Goal: Transaction & Acquisition: Purchase product/service

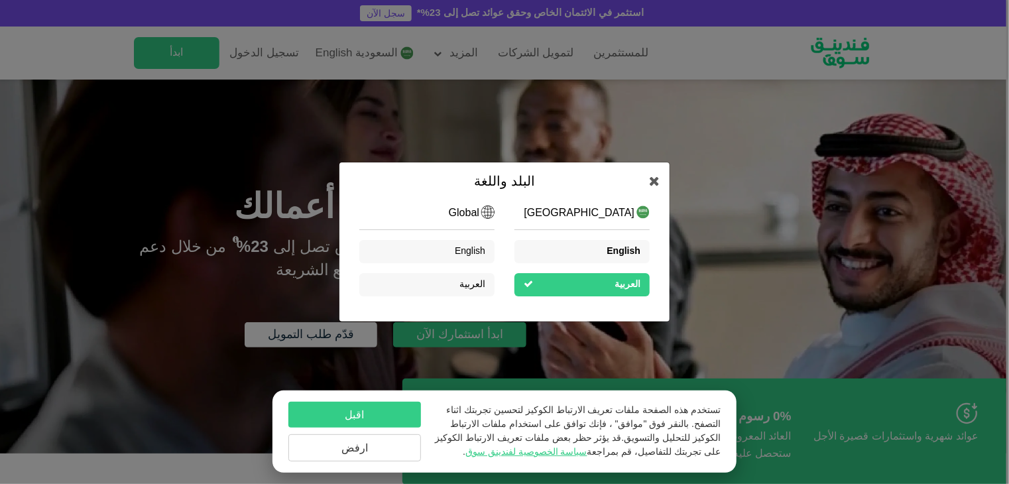
click at [629, 252] on span "English" at bounding box center [624, 251] width 34 height 9
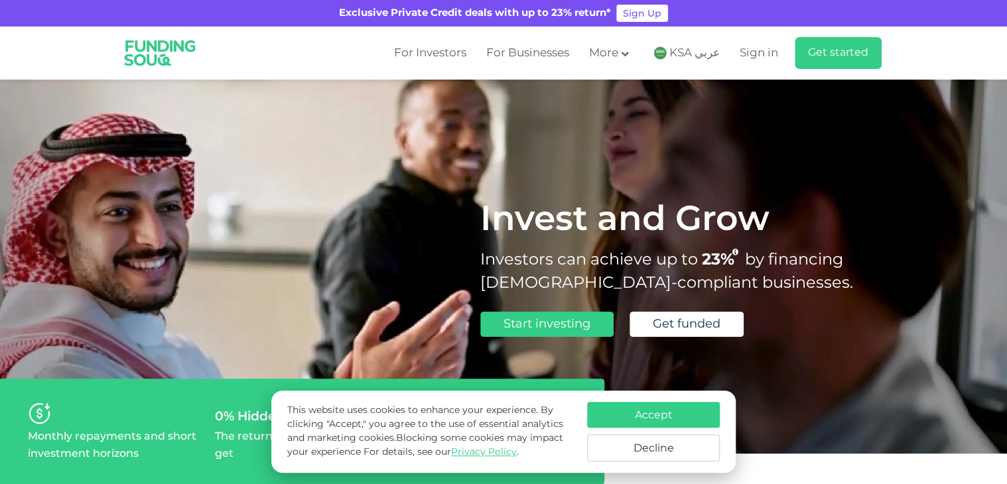
click at [666, 53] on img at bounding box center [659, 52] width 13 height 13
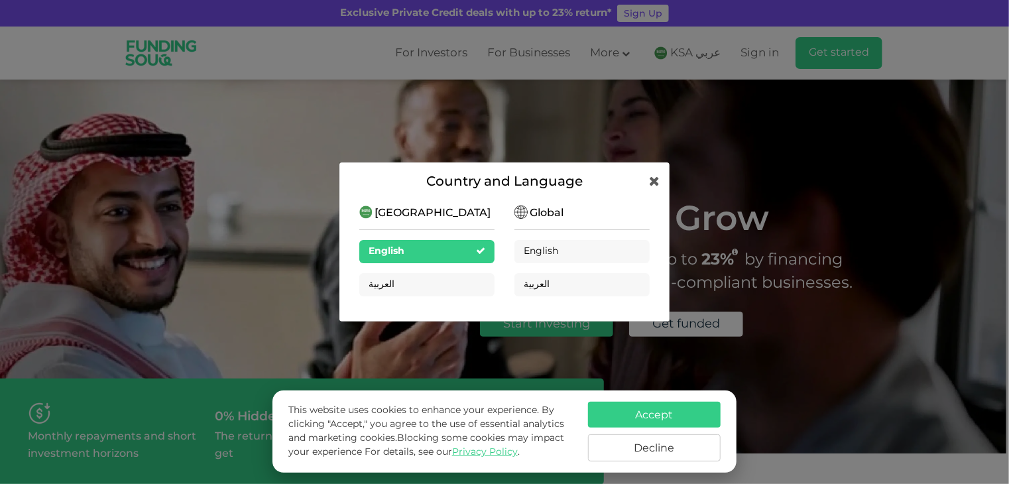
click at [438, 257] on div "English" at bounding box center [426, 251] width 135 height 23
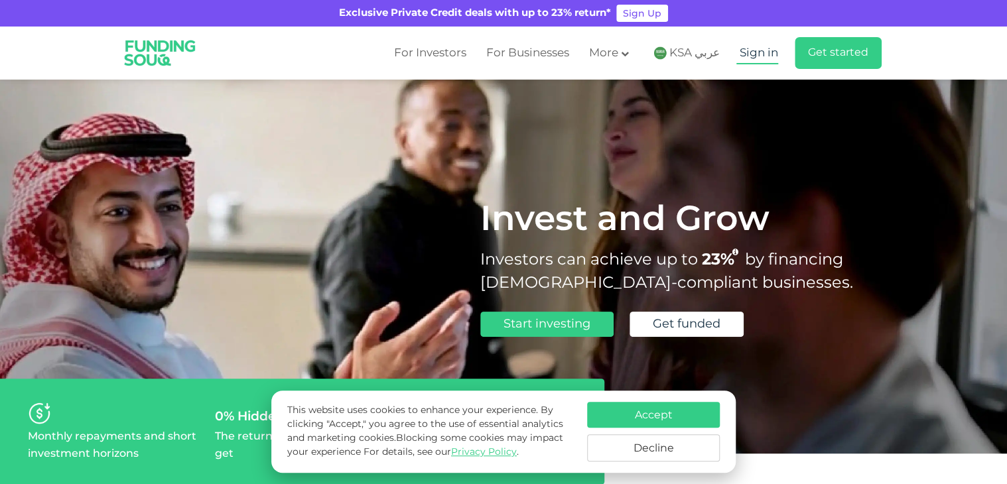
click at [761, 53] on span "Sign in" at bounding box center [758, 53] width 38 height 11
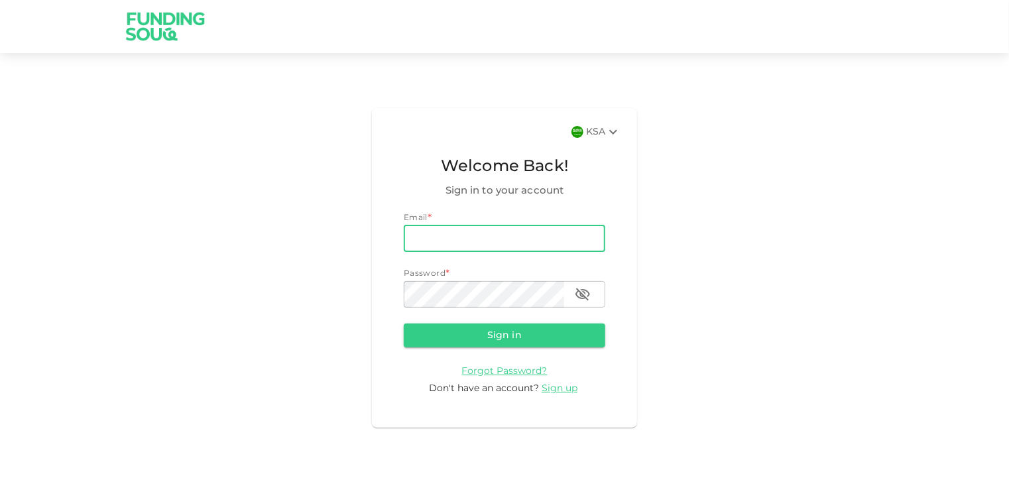
click at [467, 245] on input "email" at bounding box center [505, 238] width 202 height 27
type input "hyderalih@yahoo.com"
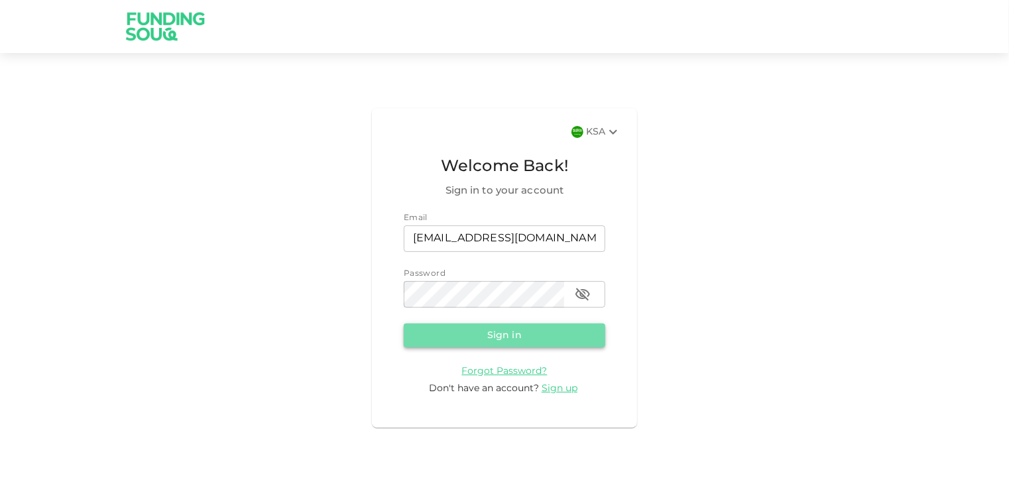
click at [536, 340] on button "Sign in" at bounding box center [505, 336] width 202 height 24
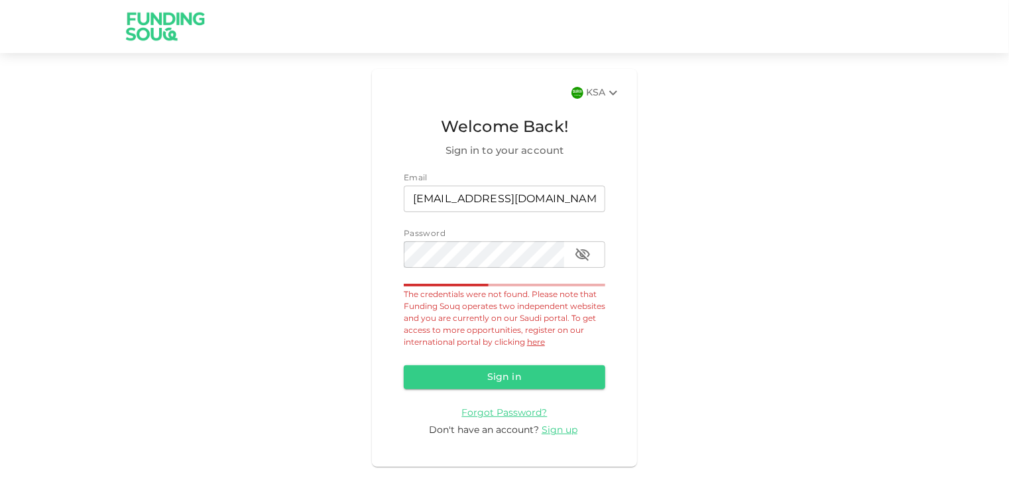
click at [597, 93] on div "KSA" at bounding box center [603, 93] width 35 height 16
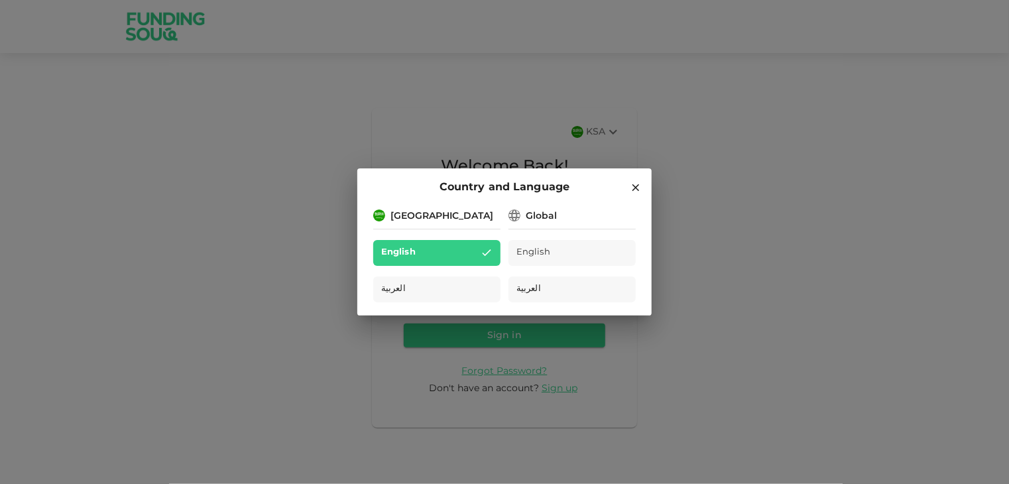
click at [521, 252] on span "English" at bounding box center [534, 252] width 34 height 15
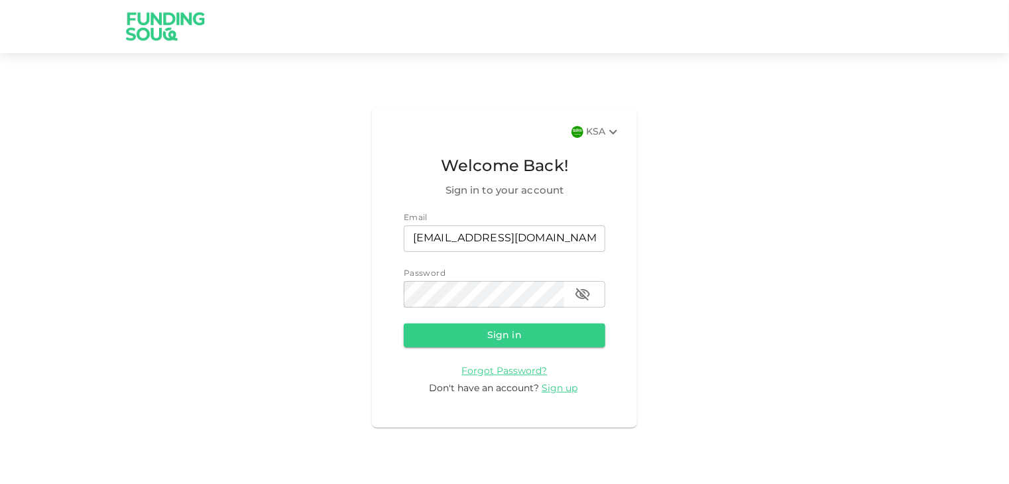
click at [591, 133] on div "KSA" at bounding box center [603, 132] width 35 height 16
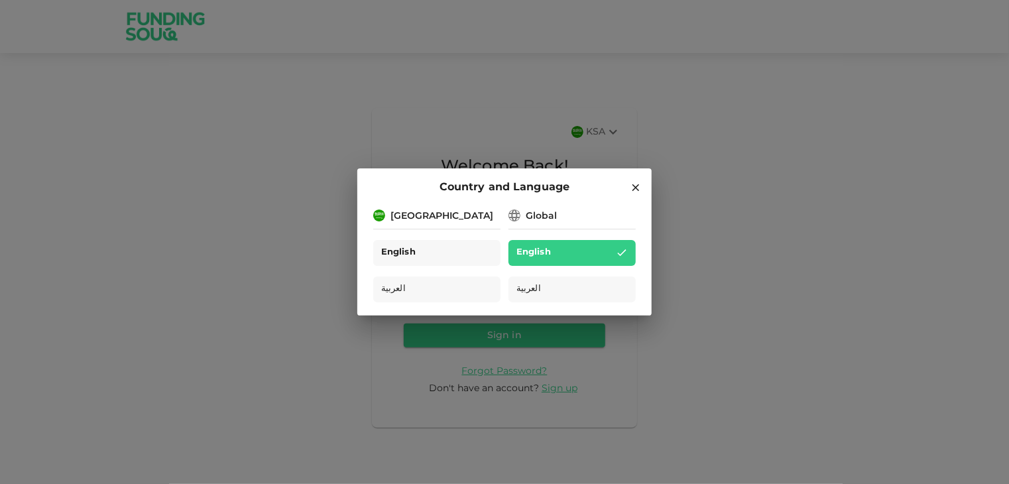
click at [431, 255] on div "English" at bounding box center [436, 253] width 127 height 26
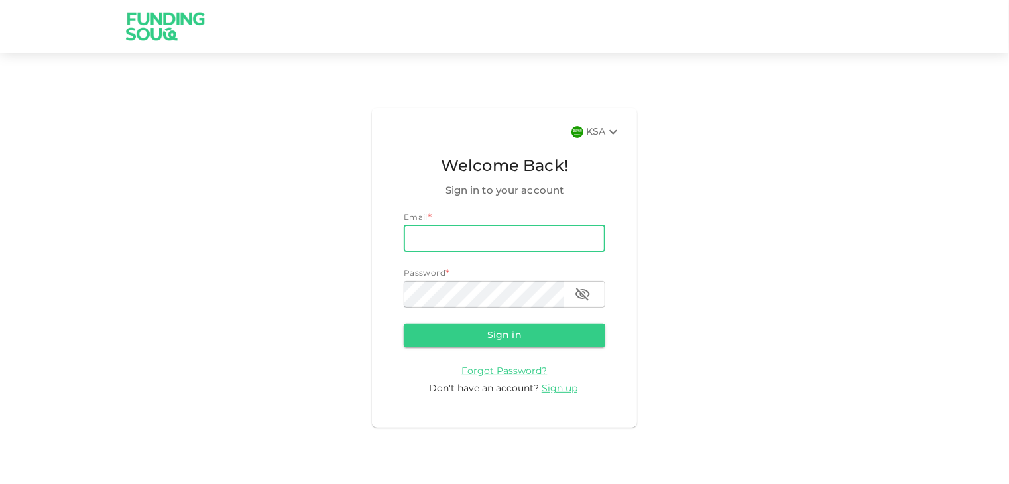
drag, startPoint x: 0, startPoint y: 0, endPoint x: 515, endPoint y: 235, distance: 565.8
click at [515, 235] on input "email" at bounding box center [505, 238] width 202 height 27
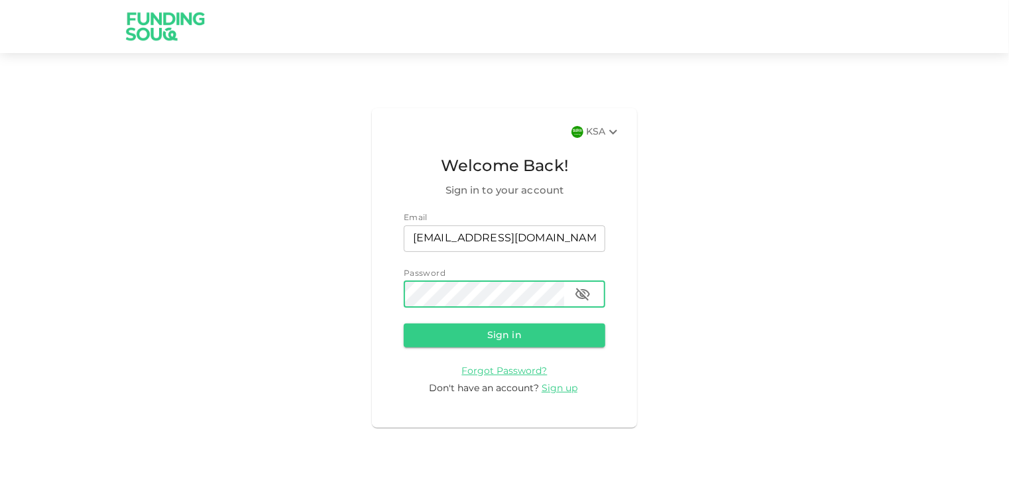
click at [584, 290] on icon "button" at bounding box center [583, 294] width 16 height 16
click at [541, 336] on button "Sign in" at bounding box center [505, 336] width 202 height 24
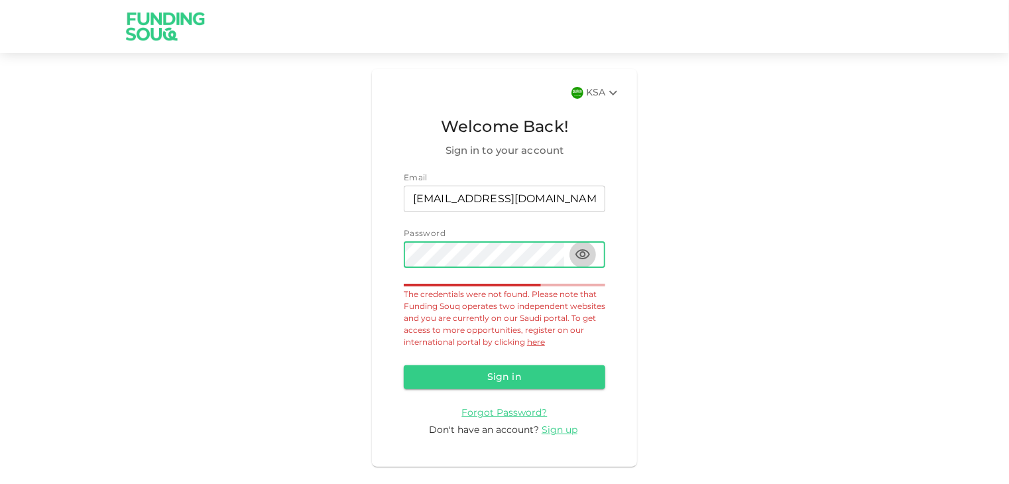
click at [585, 253] on icon "button" at bounding box center [583, 254] width 15 height 10
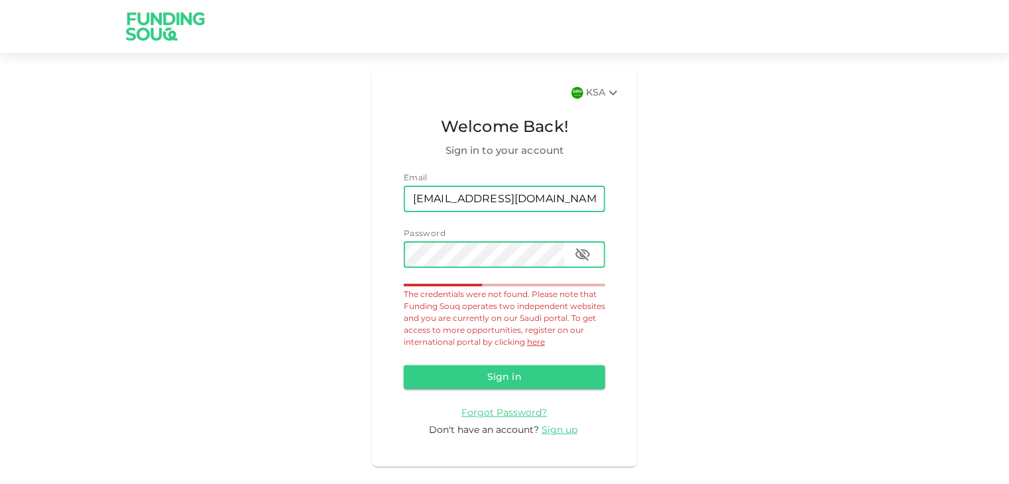
drag, startPoint x: 473, startPoint y: 199, endPoint x: 586, endPoint y: 199, distance: 112.7
click at [586, 199] on input "hyderalih@yahoo.com" at bounding box center [505, 199] width 202 height 27
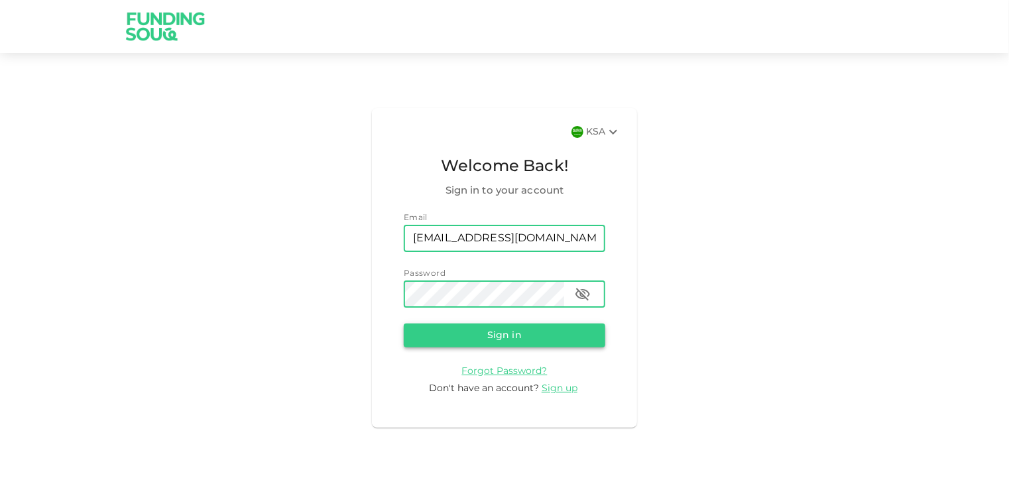
type input "hyderalih@gmail.com"
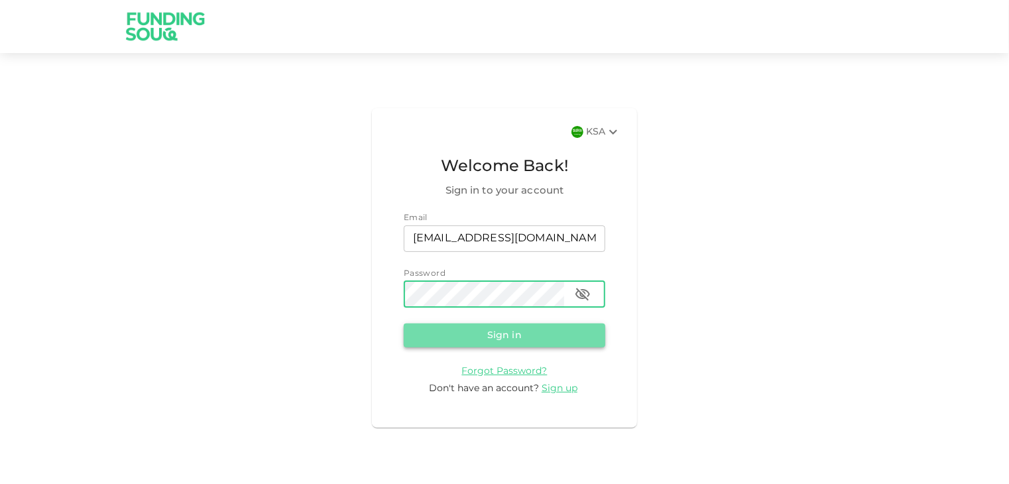
click at [508, 337] on button "Sign in" at bounding box center [505, 336] width 202 height 24
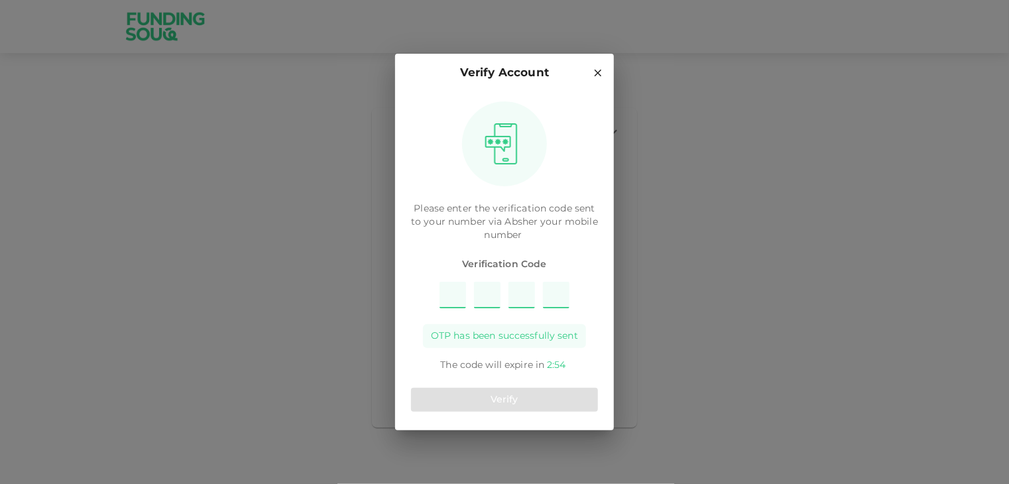
click at [447, 298] on input "Please enter OTP character 1" at bounding box center [453, 295] width 27 height 27
type input "9"
type input "8"
type input "6"
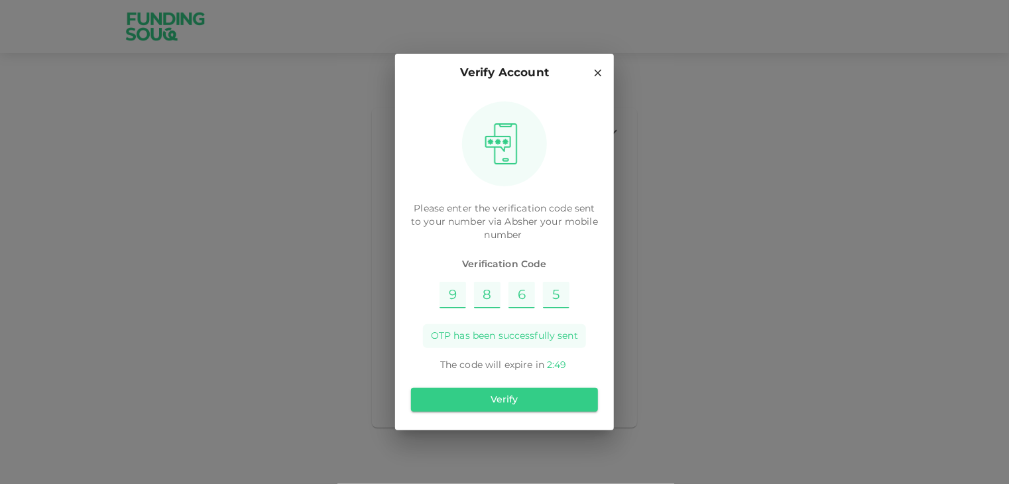
type input "5"
click at [515, 401] on button "Verify" at bounding box center [504, 400] width 187 height 24
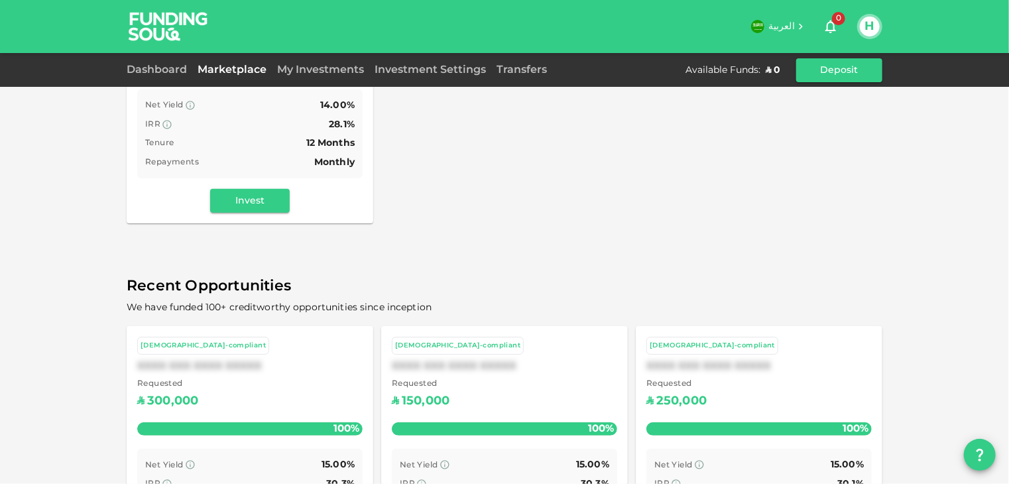
scroll to position [332, 0]
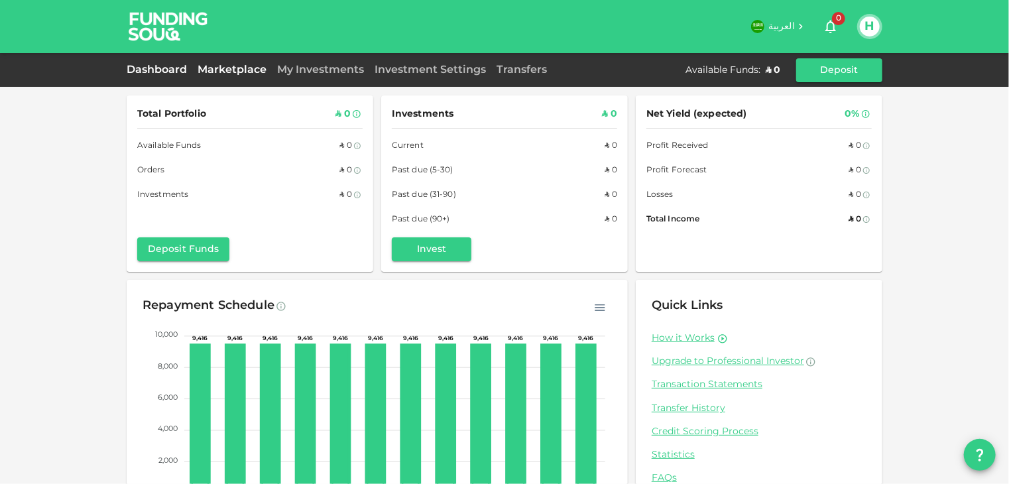
click at [229, 71] on link "Marketplace" at bounding box center [232, 70] width 80 height 10
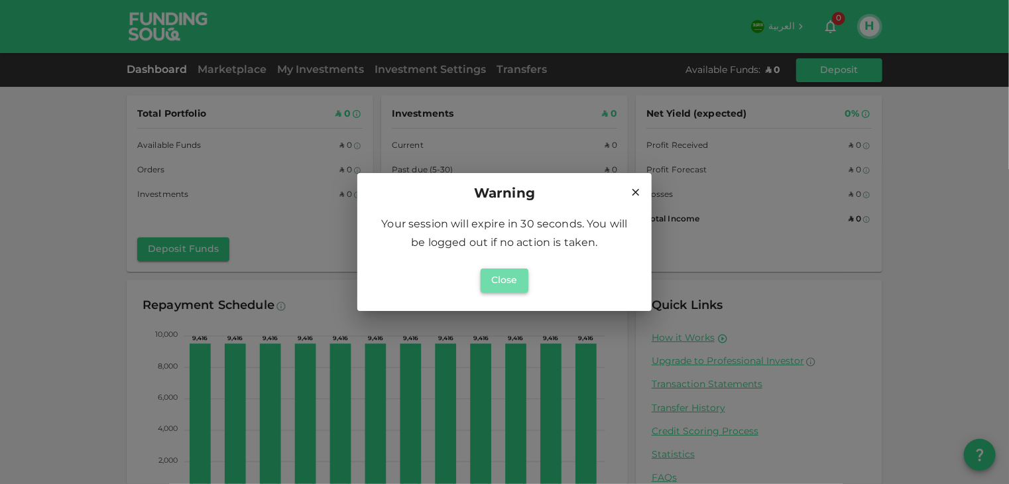
click at [499, 284] on button "Close" at bounding box center [505, 281] width 48 height 24
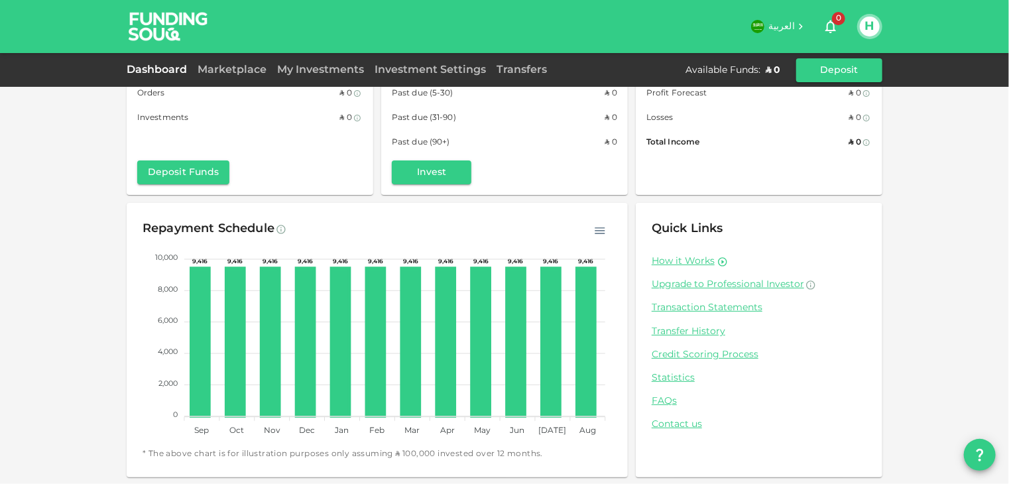
scroll to position [78, 0]
click at [671, 261] on link "How it Works" at bounding box center [683, 261] width 63 height 13
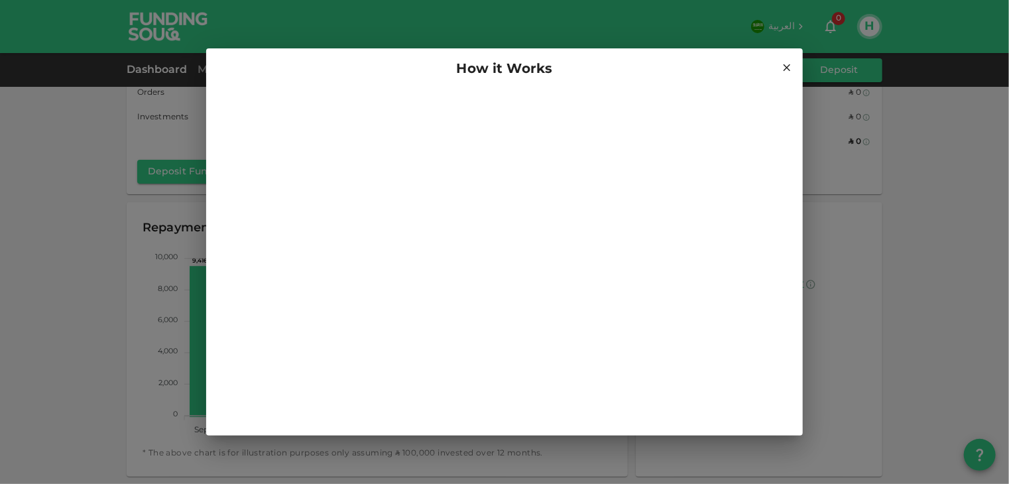
click at [788, 67] on icon at bounding box center [787, 67] width 7 height 7
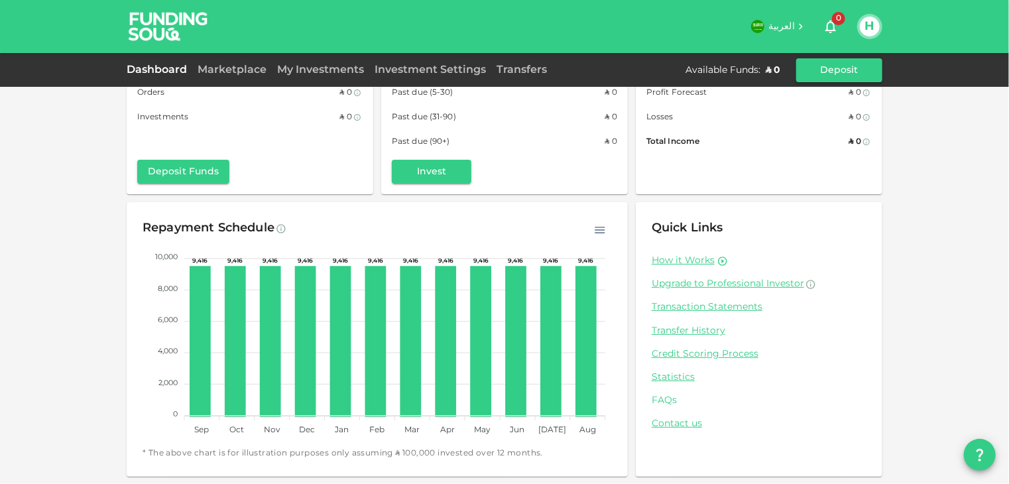
click at [666, 399] on link "FAQs" at bounding box center [759, 401] width 215 height 13
click at [841, 68] on button "Deposit" at bounding box center [839, 70] width 86 height 24
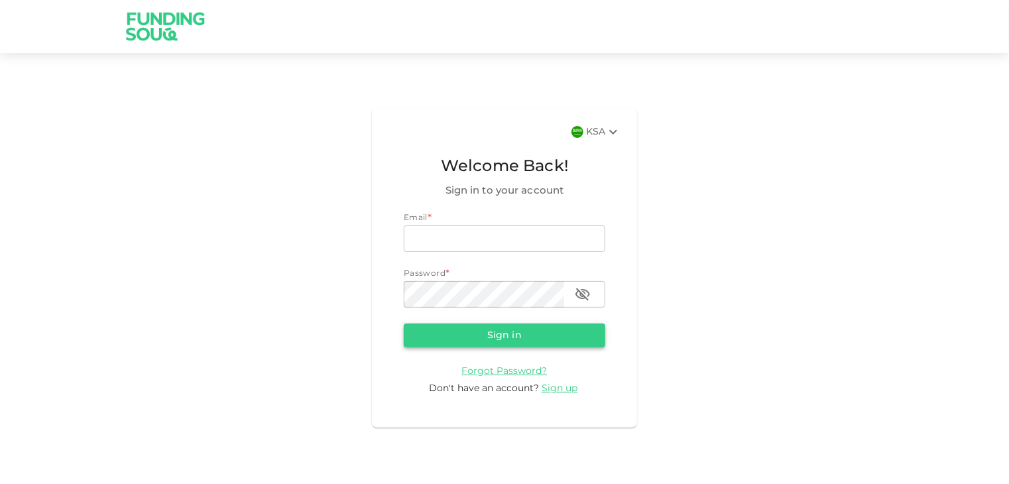
type input "hyderalih@gmail.com"
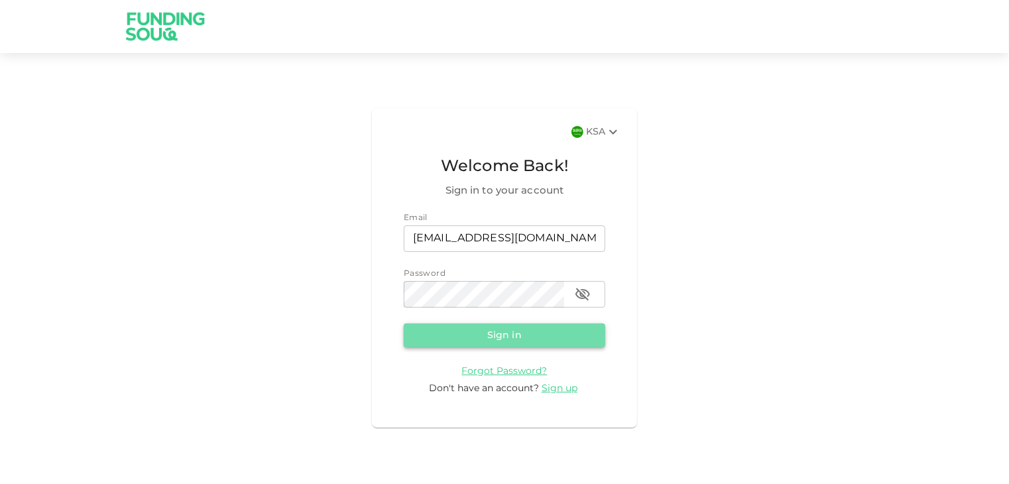
click at [491, 336] on button "Sign in" at bounding box center [505, 336] width 202 height 24
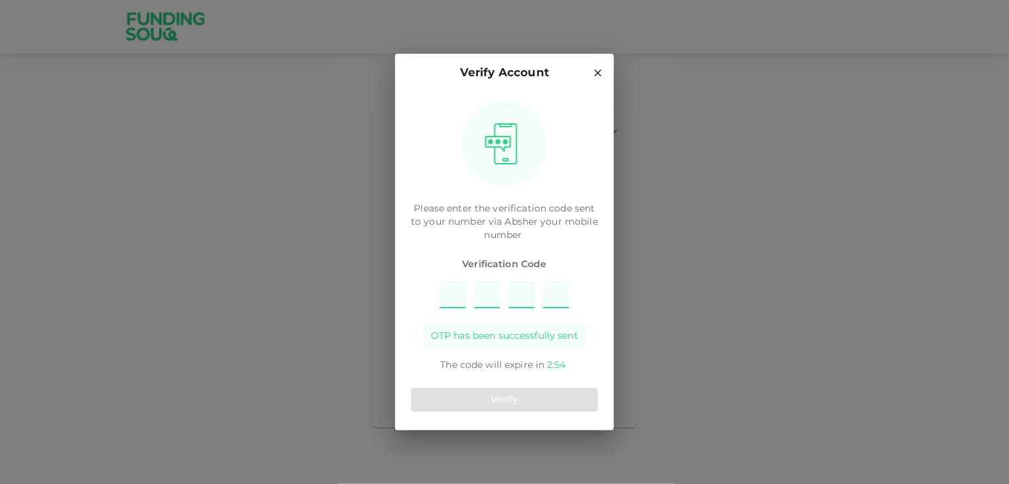
click at [450, 295] on input "Please enter OTP character 1" at bounding box center [453, 295] width 27 height 27
type input "2"
type input "6"
type input "7"
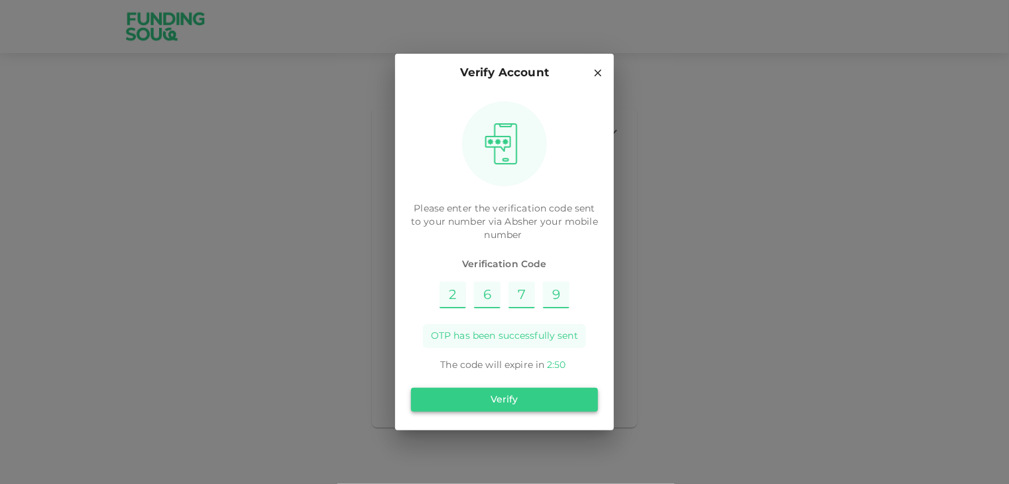
type input "9"
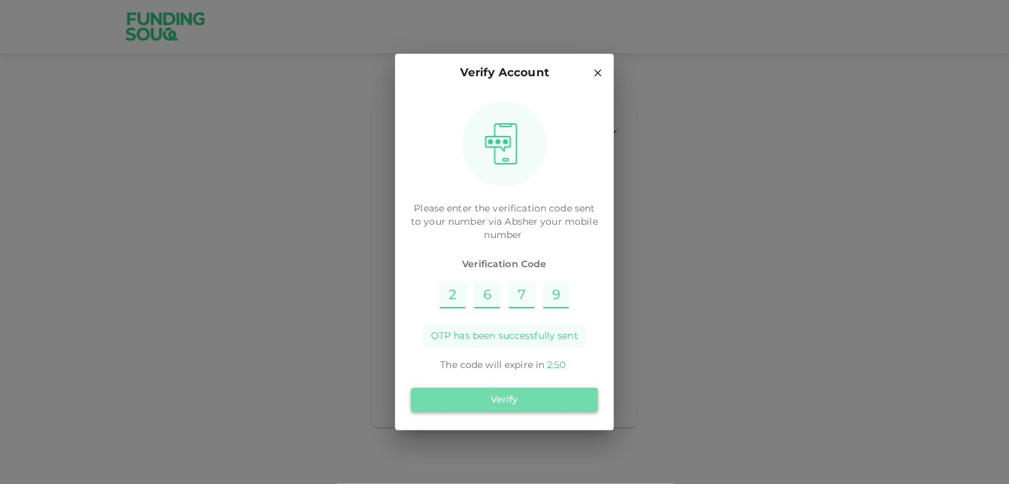
click at [475, 393] on button "Verify" at bounding box center [504, 400] width 187 height 24
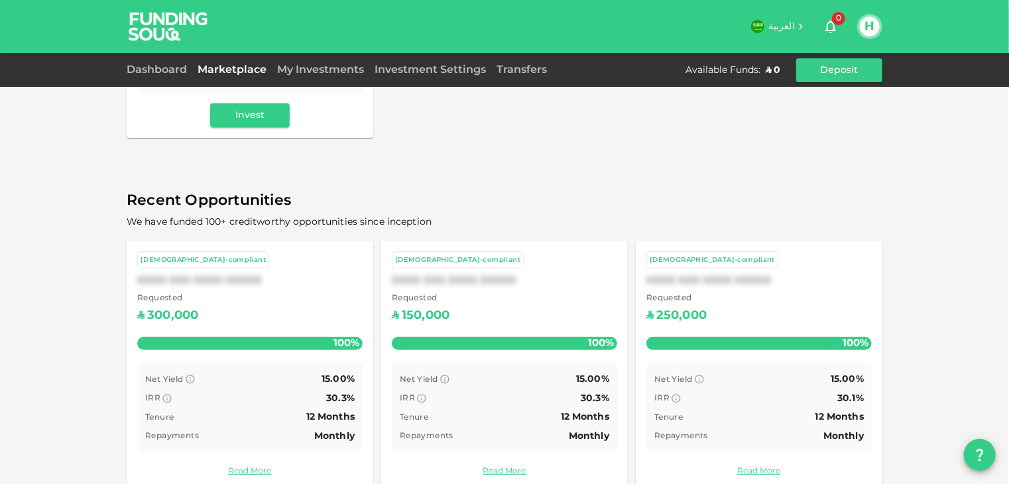
scroll to position [397, 0]
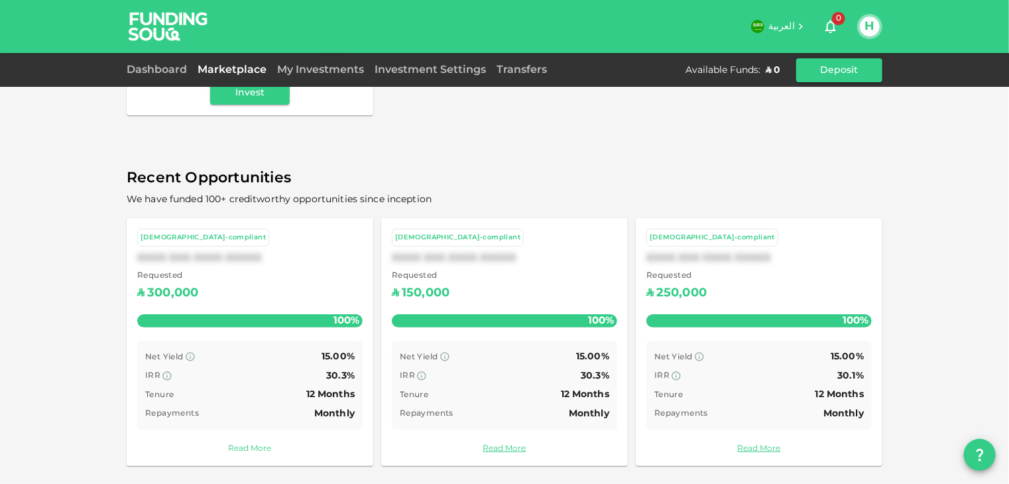
click at [239, 450] on link "Read More" at bounding box center [249, 449] width 225 height 13
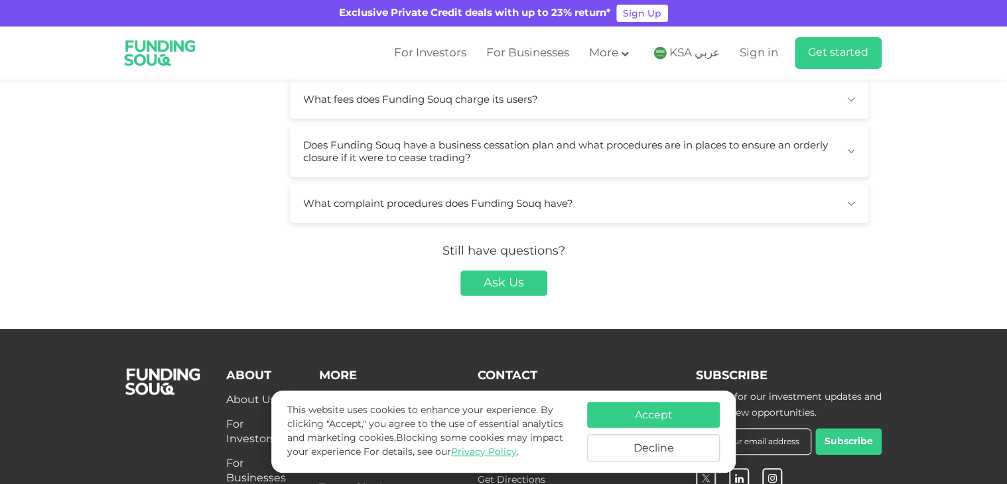
scroll to position [464, 0]
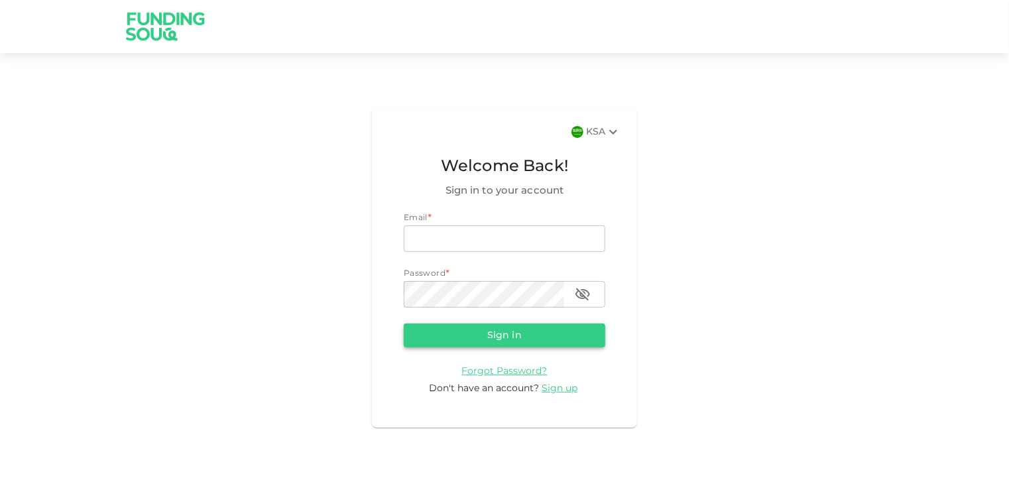
type input "[EMAIL_ADDRESS][DOMAIN_NAME]"
click at [472, 338] on button "Sign in" at bounding box center [505, 336] width 202 height 24
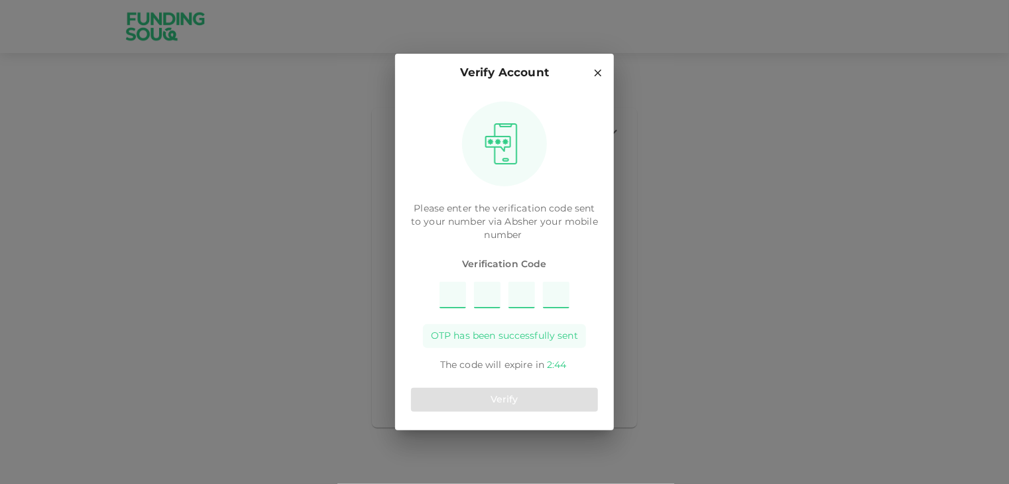
type input "7"
type input "9"
type input "6"
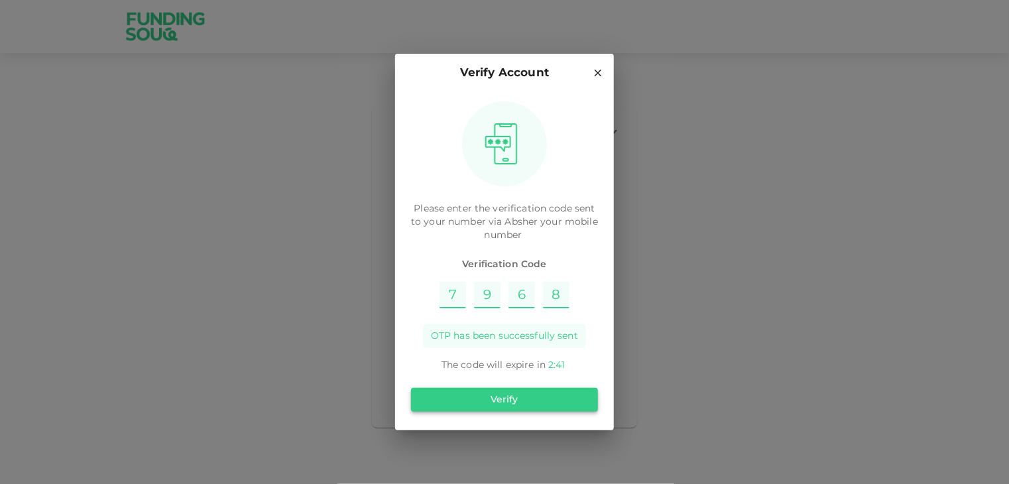
type input "8"
click at [512, 398] on button "Verify" at bounding box center [504, 400] width 187 height 24
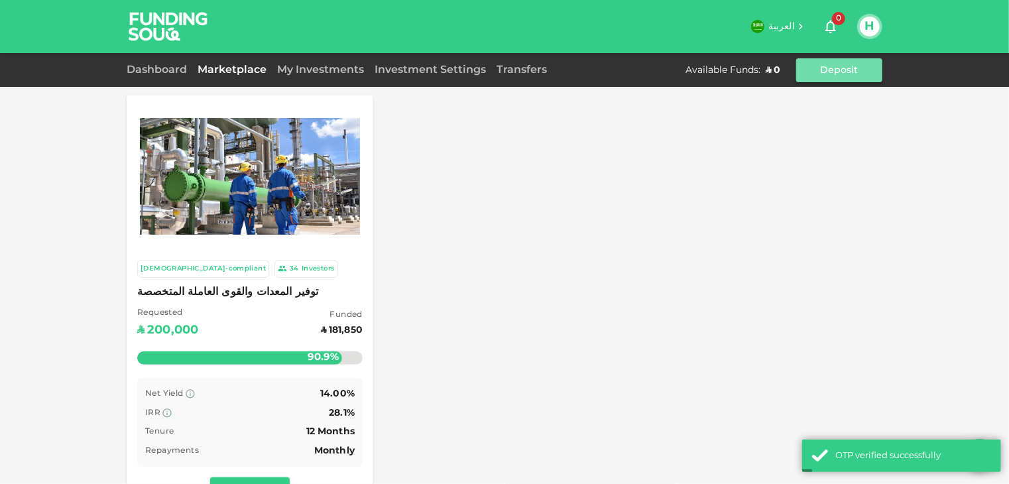
click at [832, 70] on button "Deposit" at bounding box center [839, 70] width 86 height 24
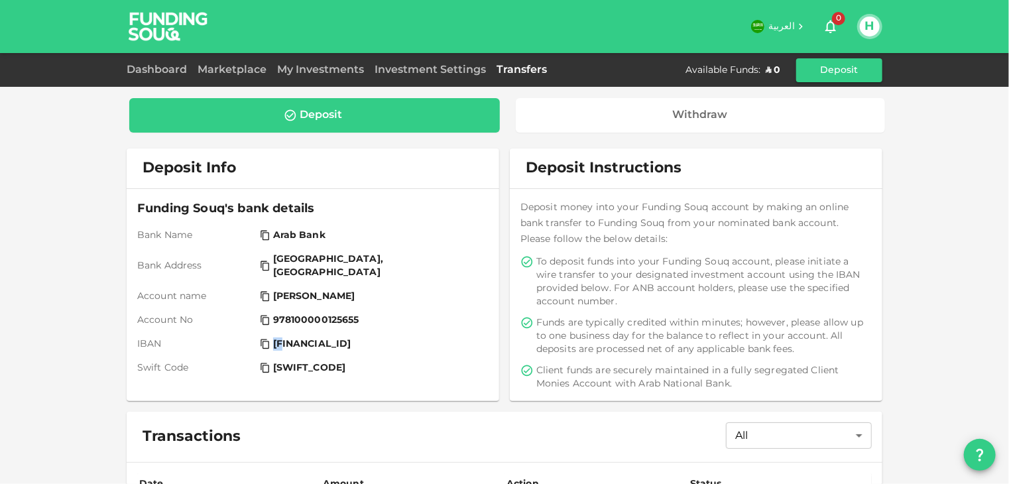
drag, startPoint x: 267, startPoint y: 330, endPoint x: 278, endPoint y: 330, distance: 11.3
click at [278, 338] on div "[FINANCIAL_ID]" at bounding box center [371, 344] width 223 height 13
click at [260, 339] on icon at bounding box center [265, 344] width 11 height 11
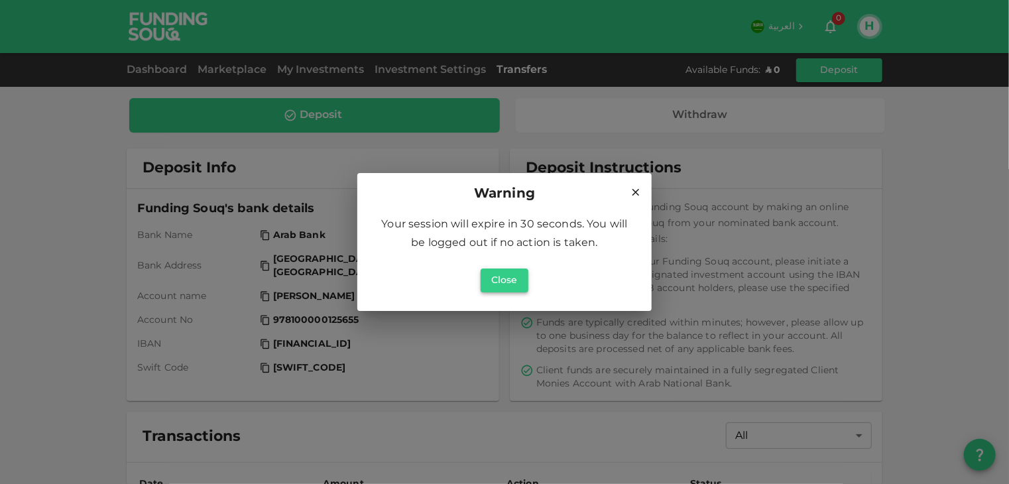
click at [499, 278] on button "Close" at bounding box center [505, 281] width 48 height 24
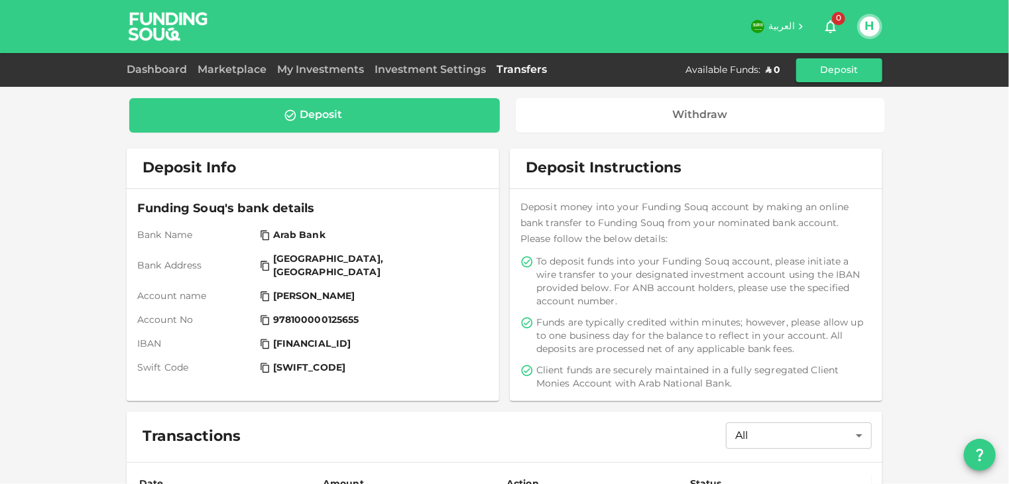
click at [314, 111] on div "Deposit" at bounding box center [321, 115] width 42 height 13
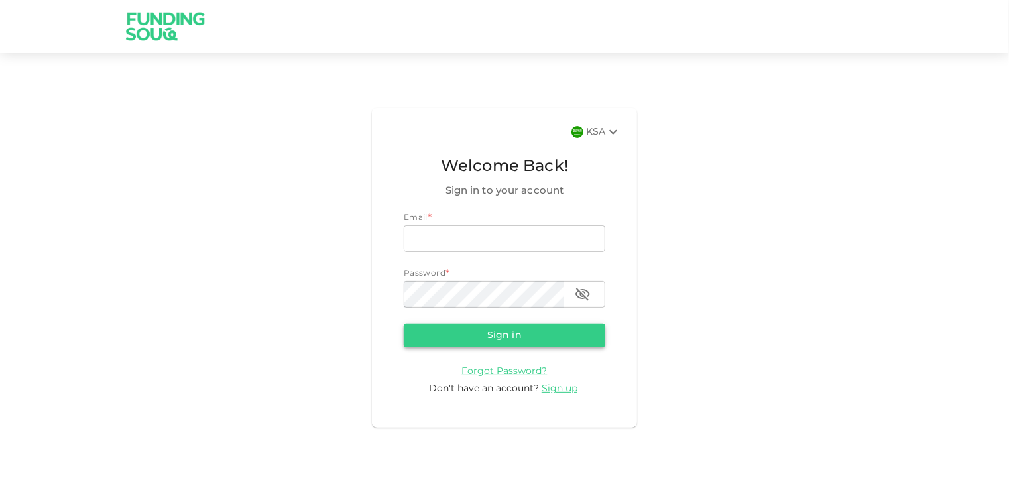
type input "[EMAIL_ADDRESS][DOMAIN_NAME]"
click at [517, 332] on button "Sign in" at bounding box center [505, 336] width 202 height 24
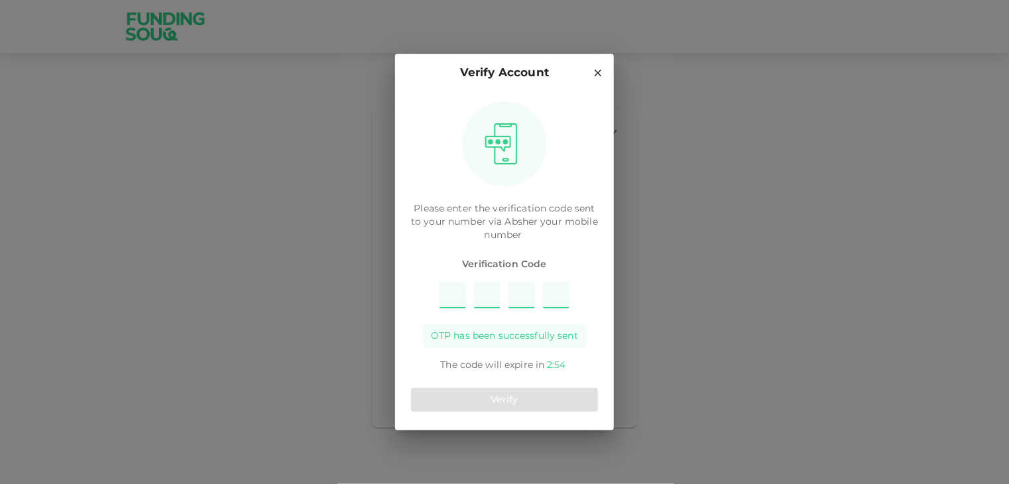
type input "6"
type input "3"
type input "8"
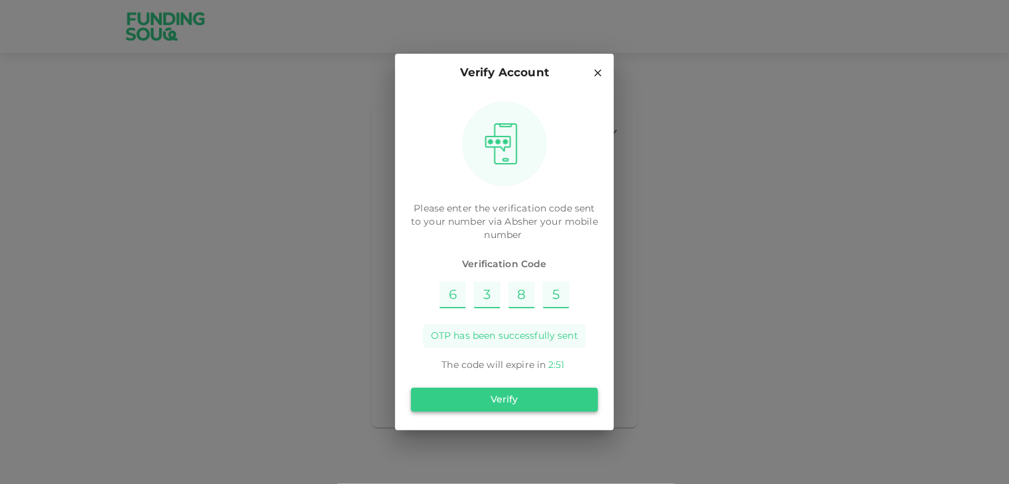
type input "5"
click at [528, 399] on button "Verify" at bounding box center [504, 400] width 187 height 24
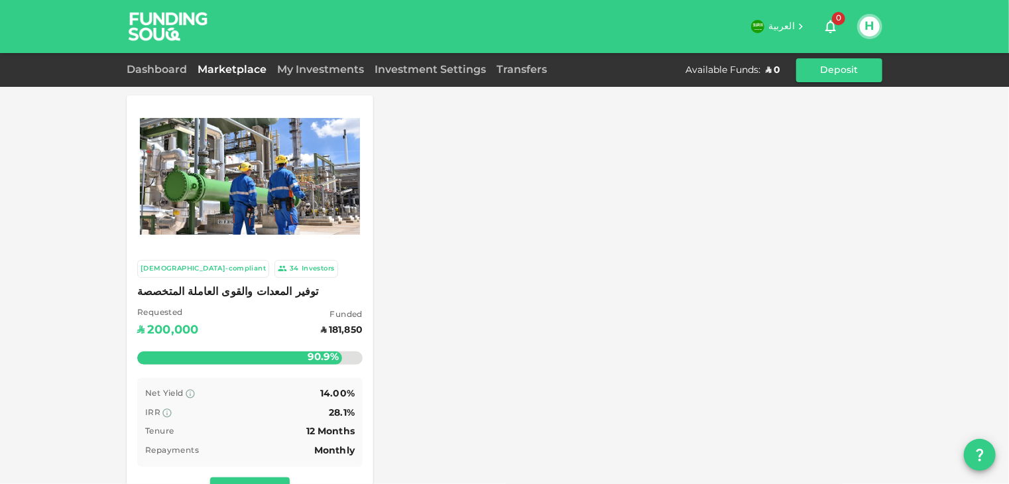
click at [870, 27] on button "H" at bounding box center [870, 27] width 20 height 20
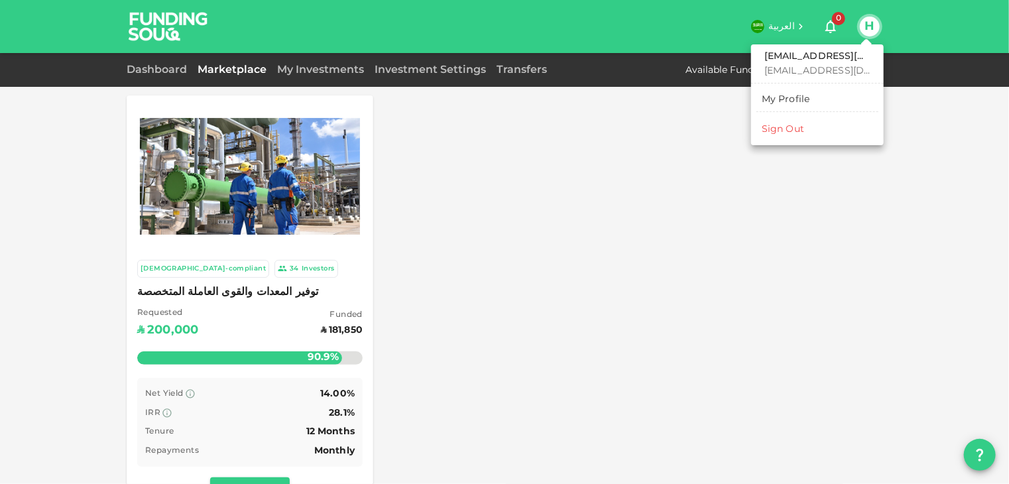
click at [955, 31] on div at bounding box center [504, 242] width 1009 height 484
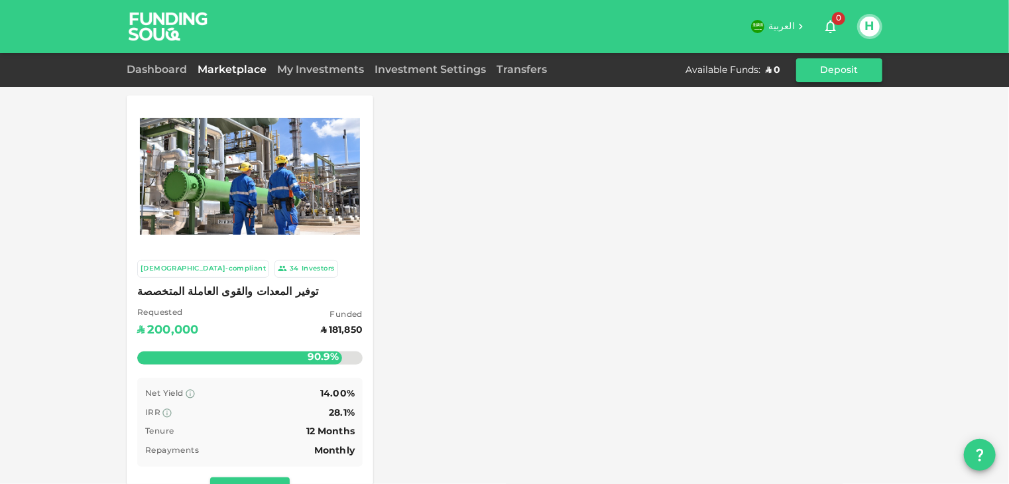
click at [851, 69] on button "Deposit" at bounding box center [839, 70] width 86 height 24
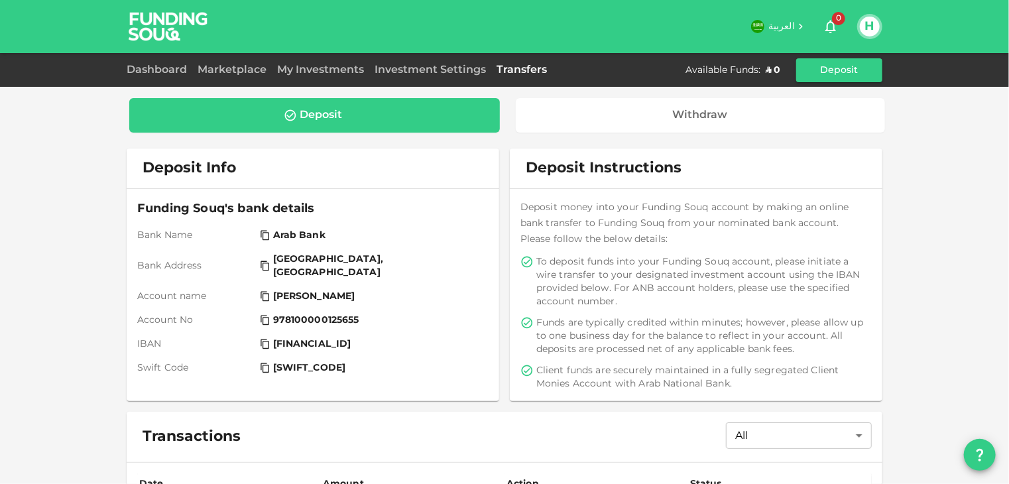
click at [260, 339] on icon at bounding box center [265, 344] width 11 height 11
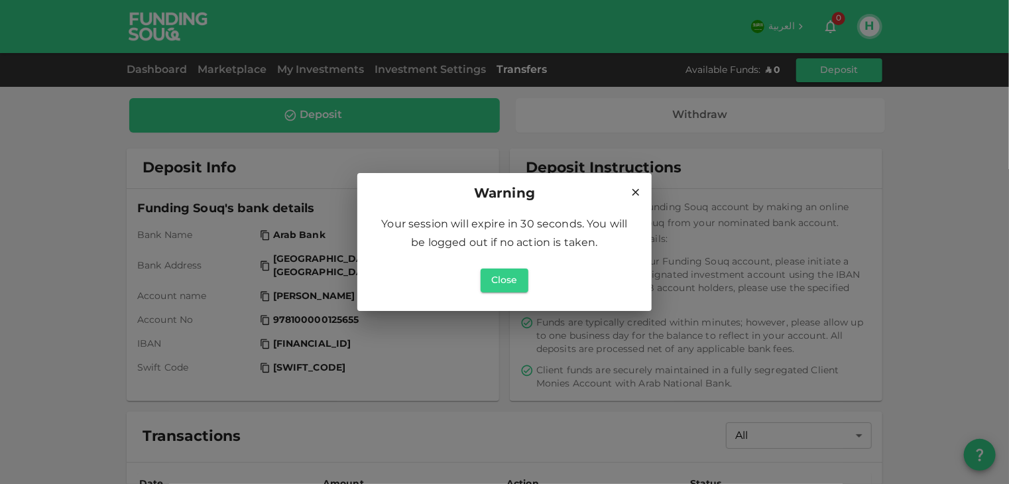
drag, startPoint x: 558, startPoint y: 197, endPoint x: 589, endPoint y: 172, distance: 40.2
click at [589, 172] on div "Warning Your session will expire in 30 seconds. You will be logged out if no ac…" at bounding box center [504, 242] width 1009 height 484
click at [514, 277] on button "Close" at bounding box center [505, 281] width 48 height 24
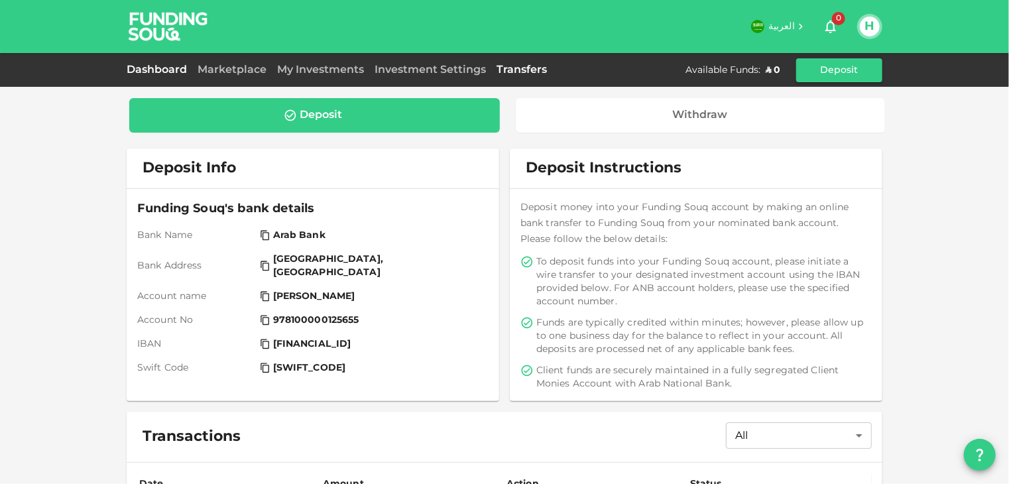
click at [166, 69] on link "Dashboard" at bounding box center [160, 70] width 66 height 10
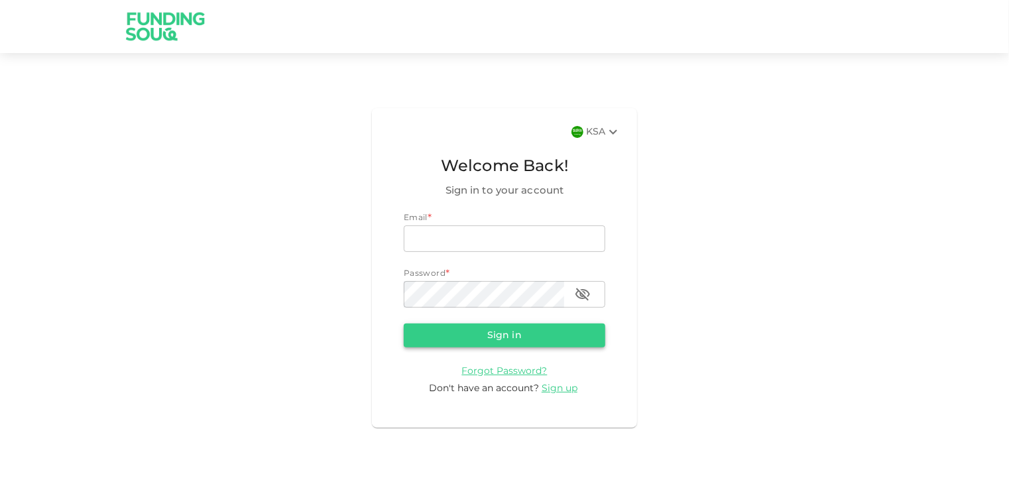
type input "[EMAIL_ADDRESS][DOMAIN_NAME]"
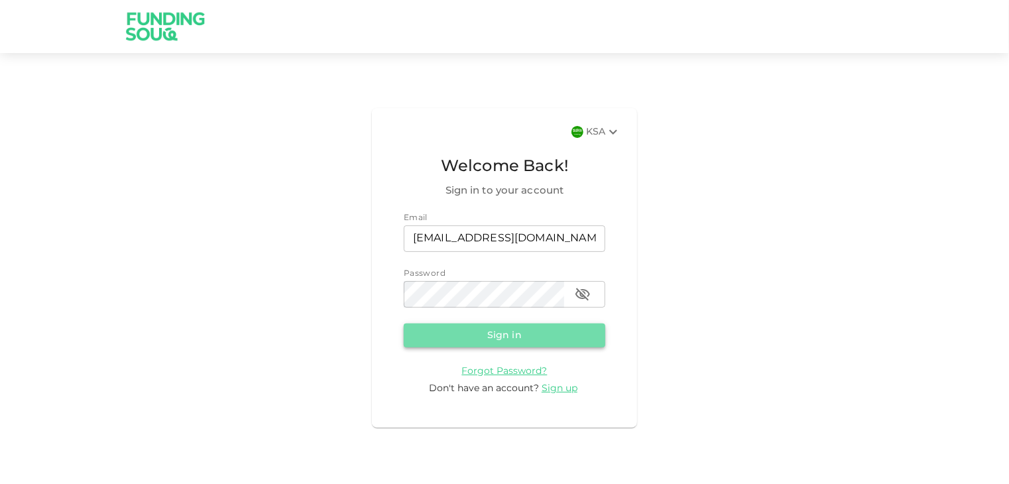
click at [498, 334] on button "Sign in" at bounding box center [505, 336] width 202 height 24
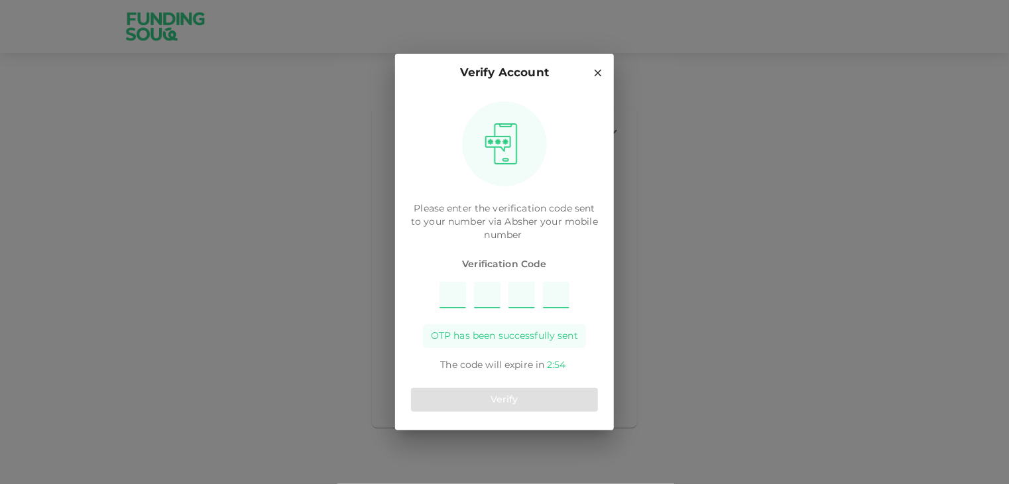
click at [454, 297] on input "Please enter OTP character 1" at bounding box center [453, 295] width 27 height 27
type input "9"
type input "8"
type input "6"
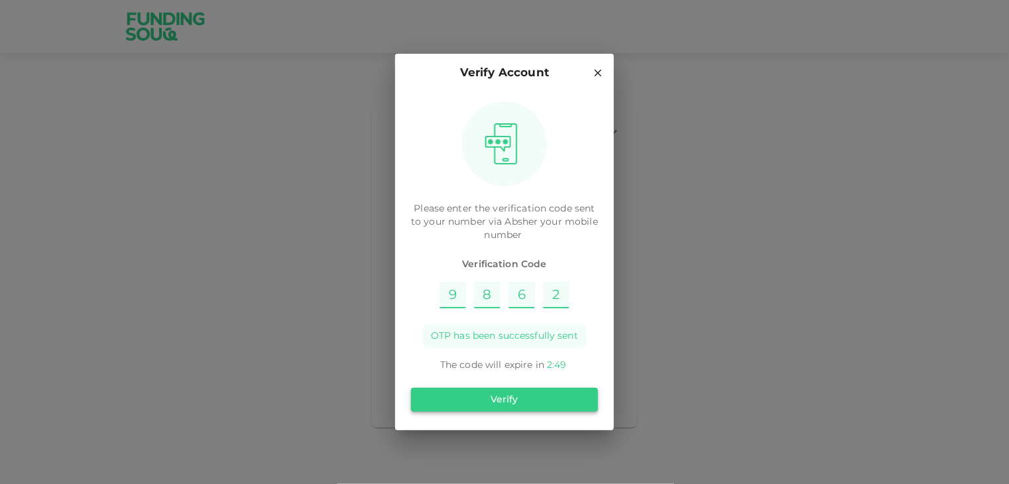
type input "2"
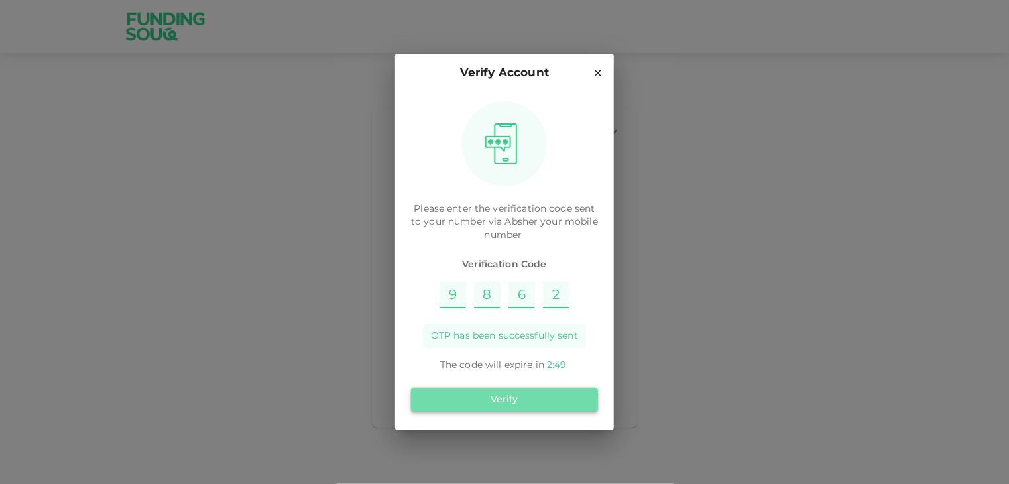
click at [529, 399] on button "Verify" at bounding box center [504, 400] width 187 height 24
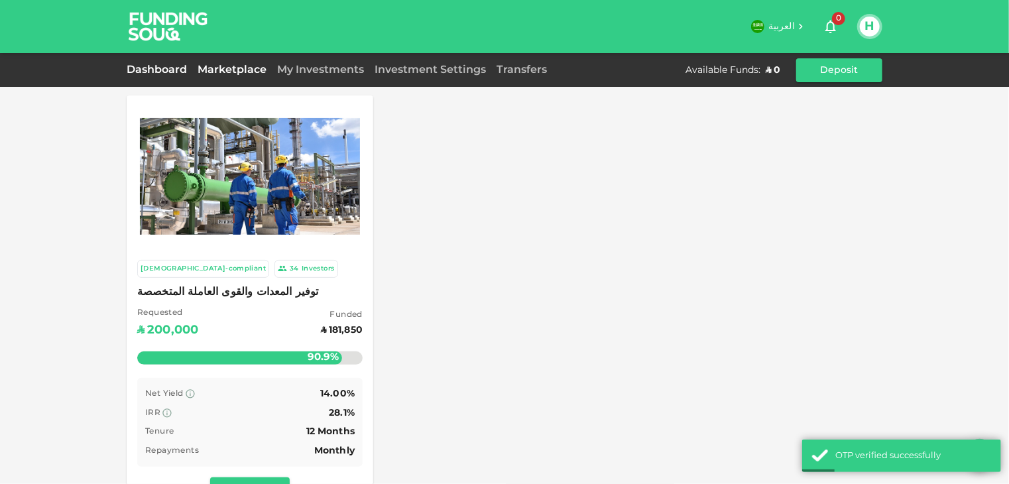
click at [168, 70] on link "Dashboard" at bounding box center [160, 70] width 66 height 10
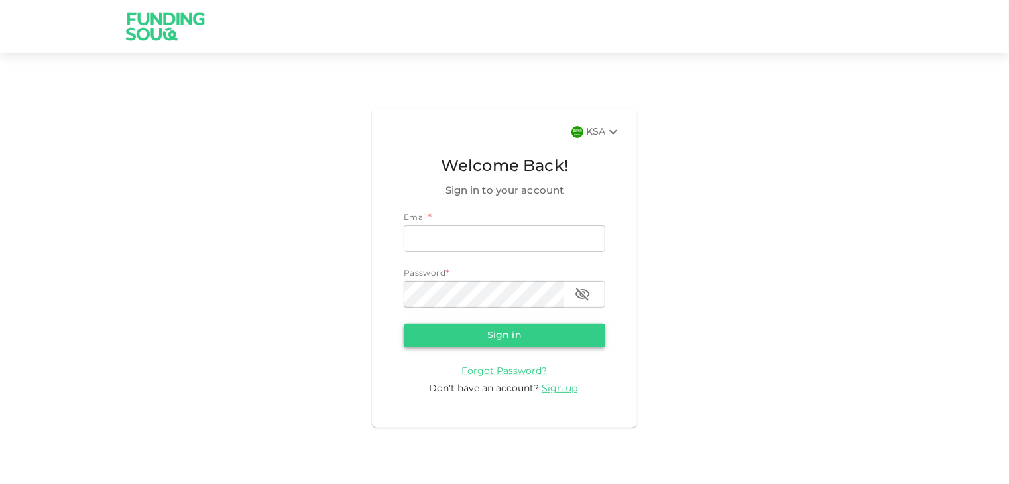
type input "[EMAIL_ADDRESS][DOMAIN_NAME]"
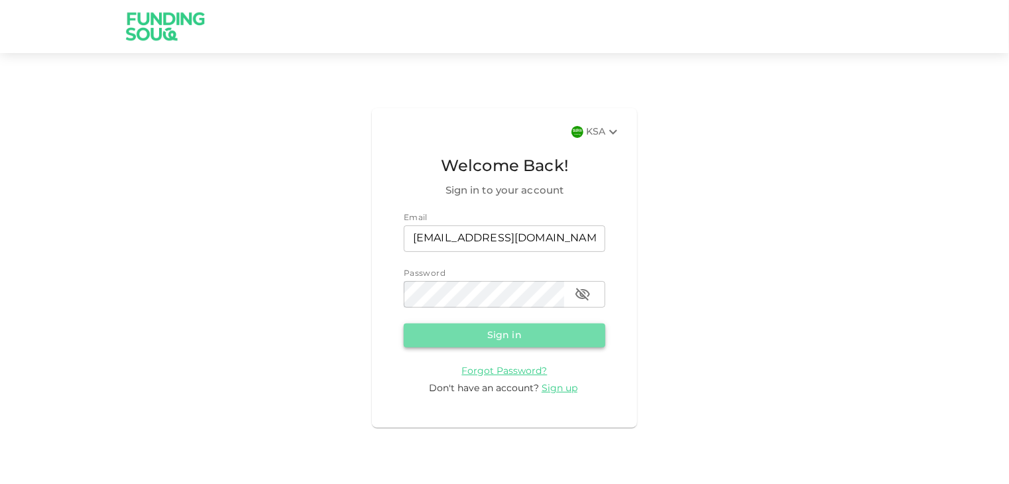
click at [526, 335] on button "Sign in" at bounding box center [505, 336] width 202 height 24
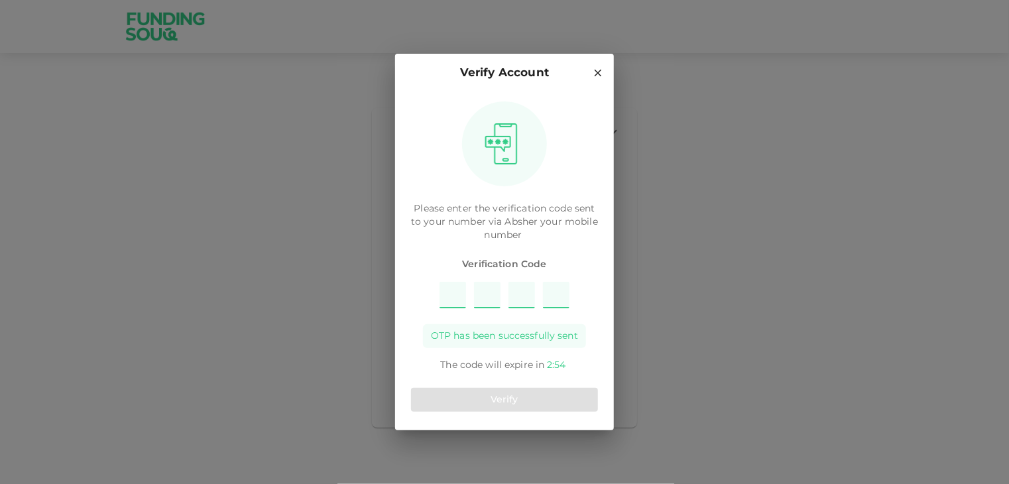
click at [448, 294] on input "Please enter OTP character 1" at bounding box center [453, 295] width 27 height 27
type input "2"
type input "9"
type input "5"
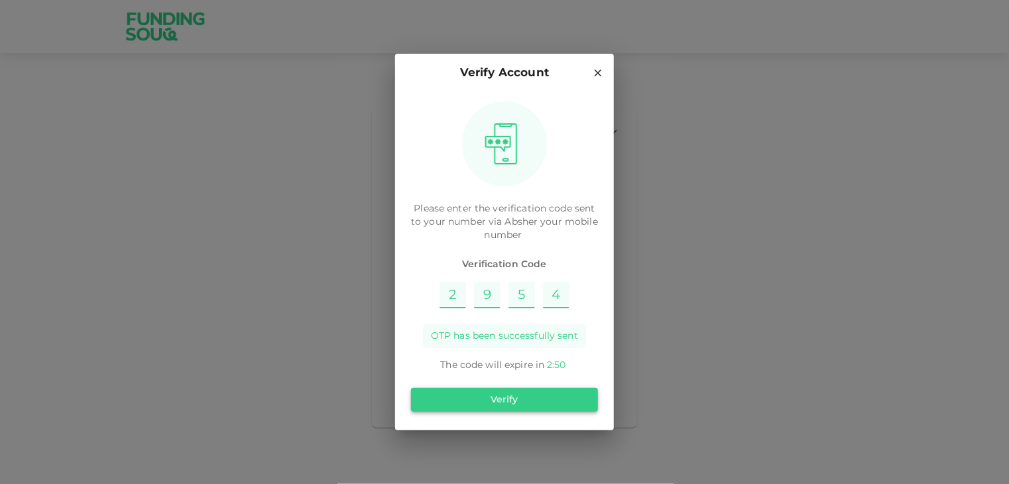
type input "4"
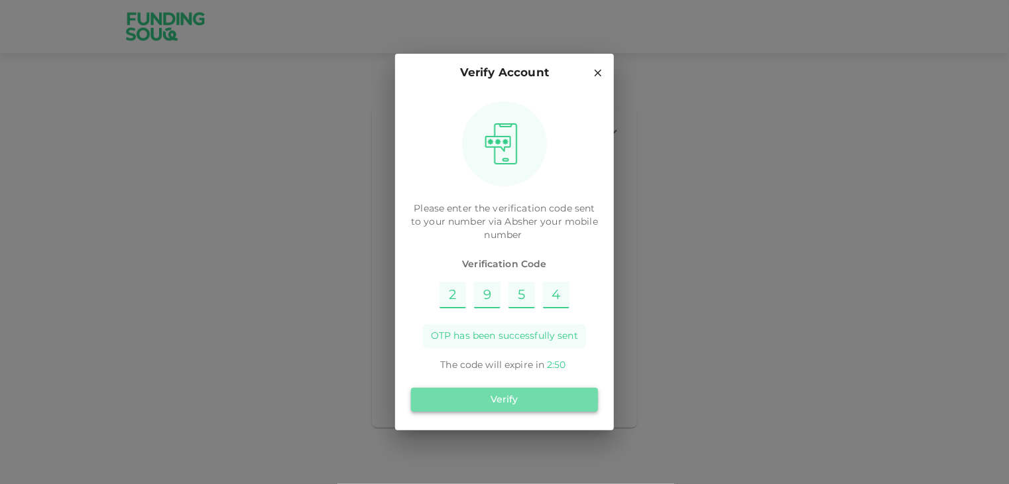
click at [502, 401] on button "Verify" at bounding box center [504, 400] width 187 height 24
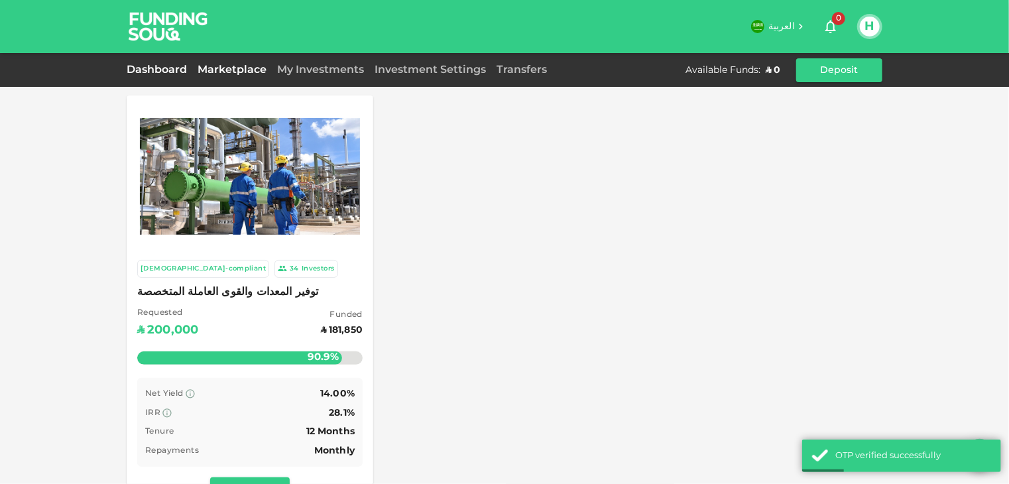
click at [162, 68] on link "Dashboard" at bounding box center [160, 70] width 66 height 10
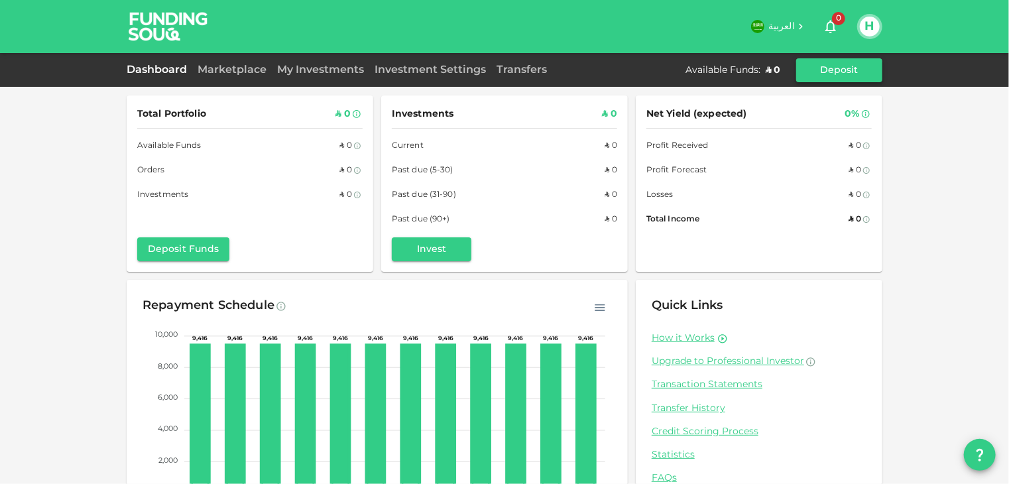
click at [833, 70] on button "Deposit" at bounding box center [839, 70] width 86 height 24
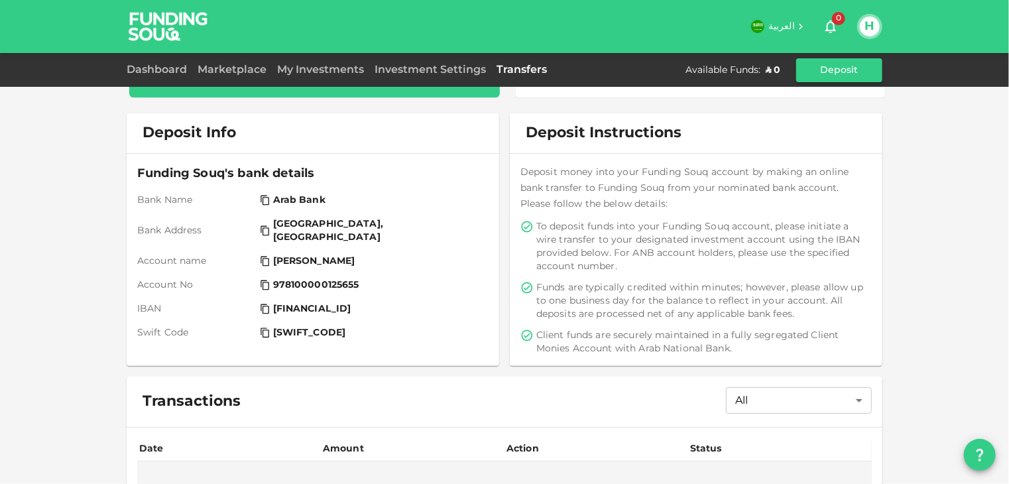
scroll to position [125, 0]
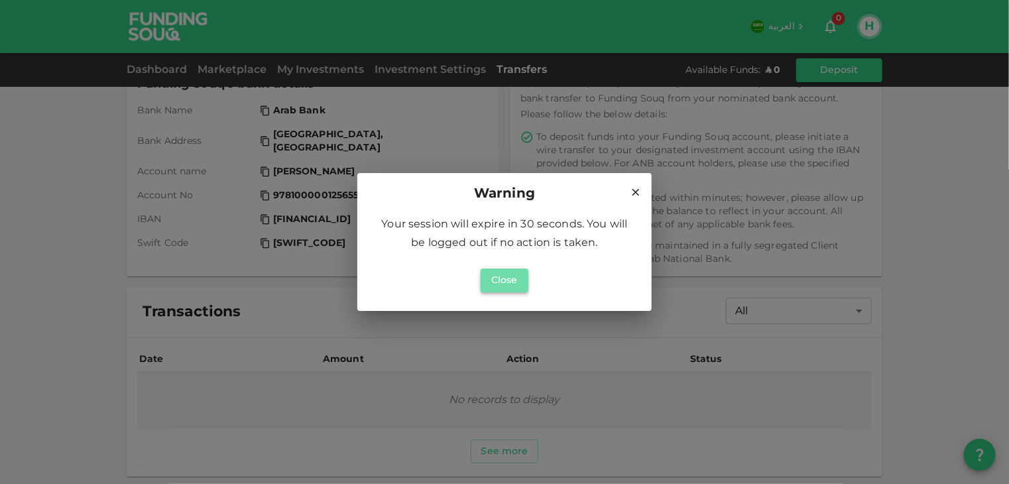
click at [501, 279] on button "Close" at bounding box center [505, 281] width 48 height 24
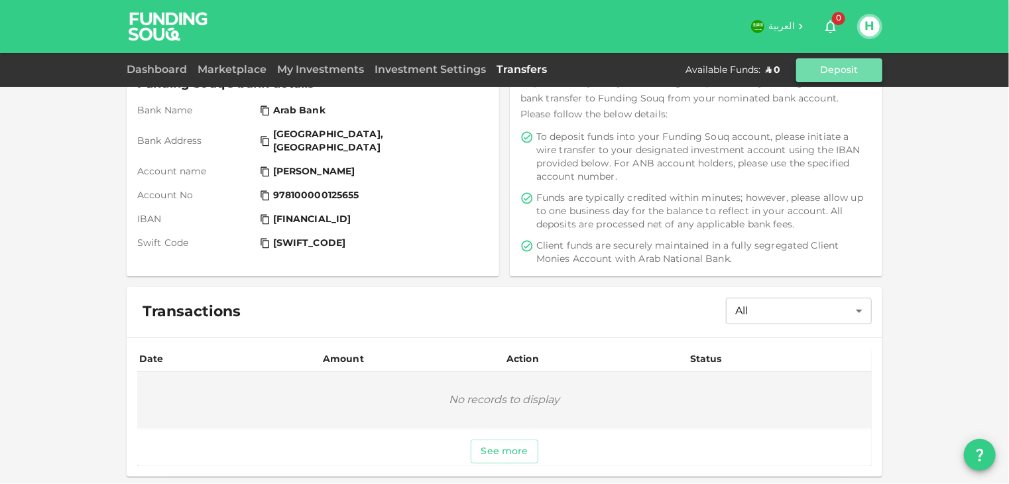
click at [840, 68] on button "Deposit" at bounding box center [839, 70] width 86 height 24
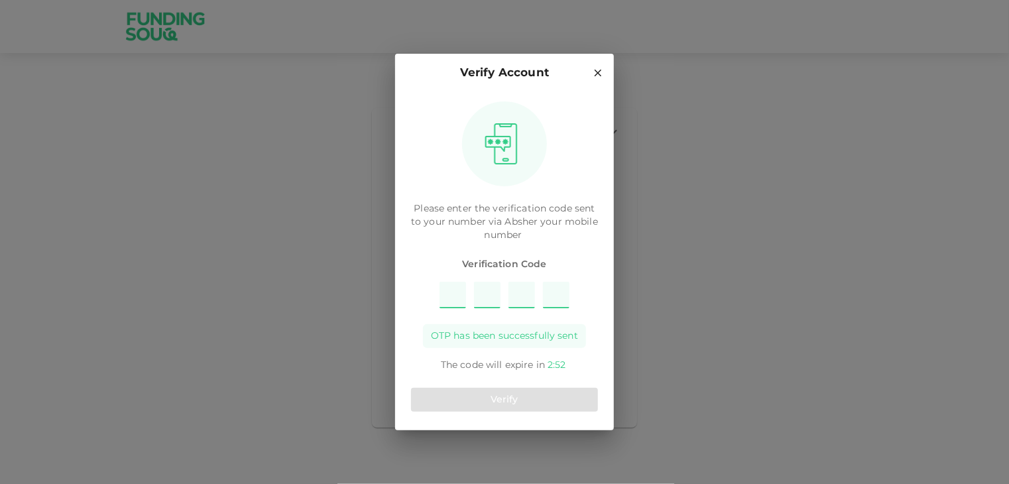
type input "5"
type input "7"
type input "9"
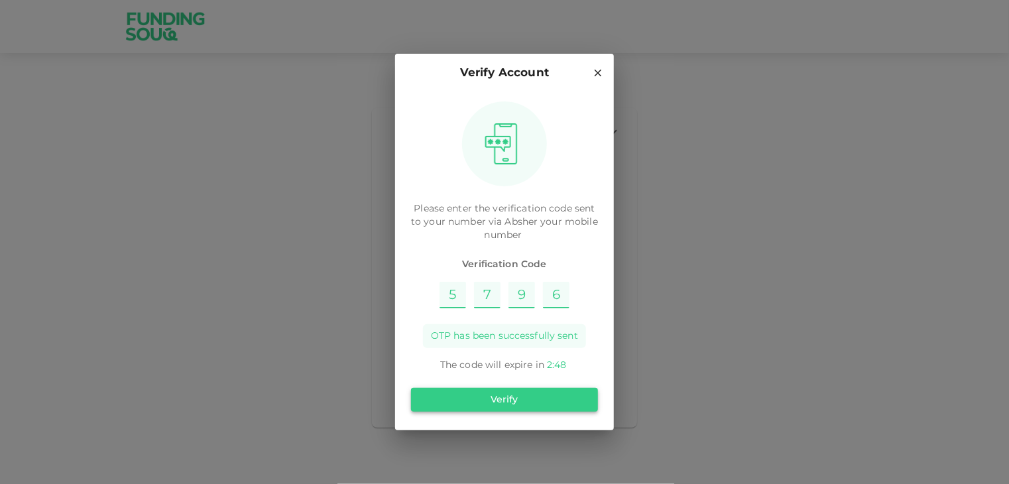
type input "6"
click at [528, 404] on button "Verify" at bounding box center [504, 400] width 187 height 24
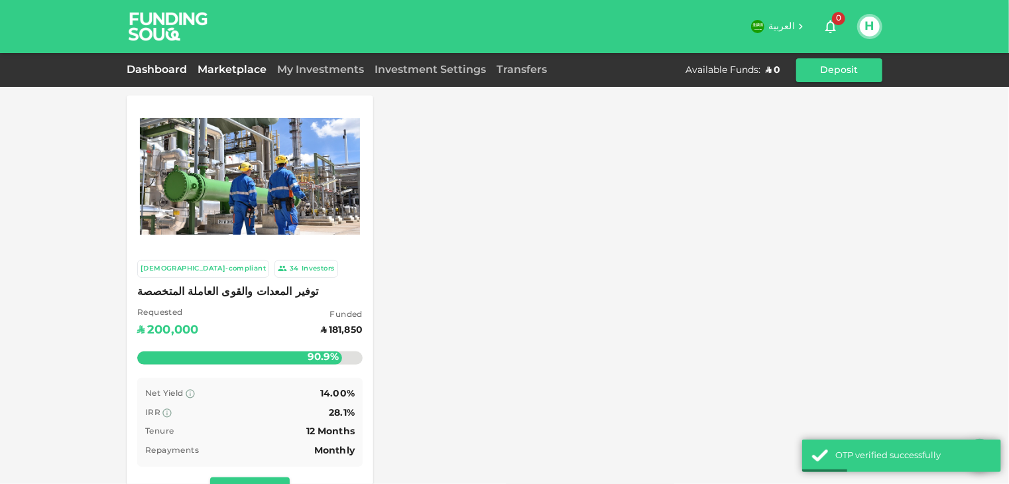
click at [170, 68] on link "Dashboard" at bounding box center [160, 70] width 66 height 10
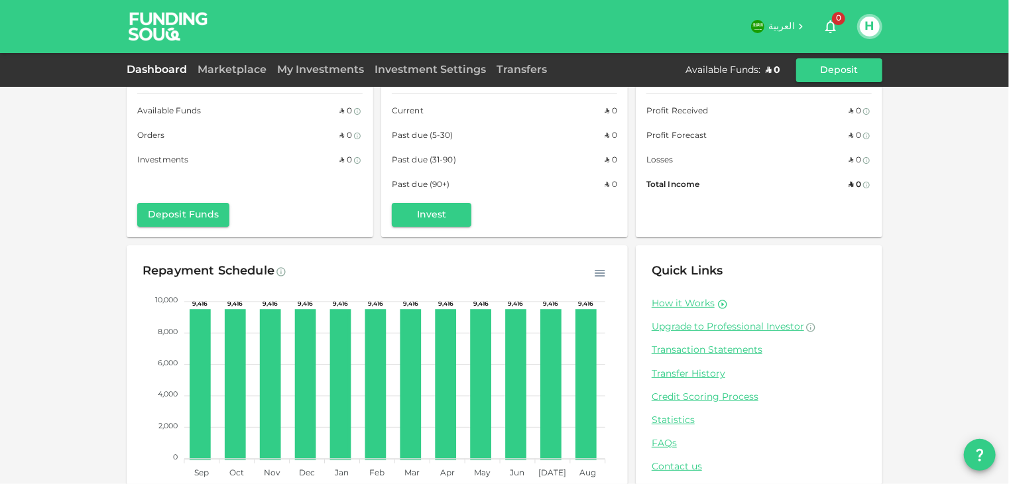
scroll to position [66, 0]
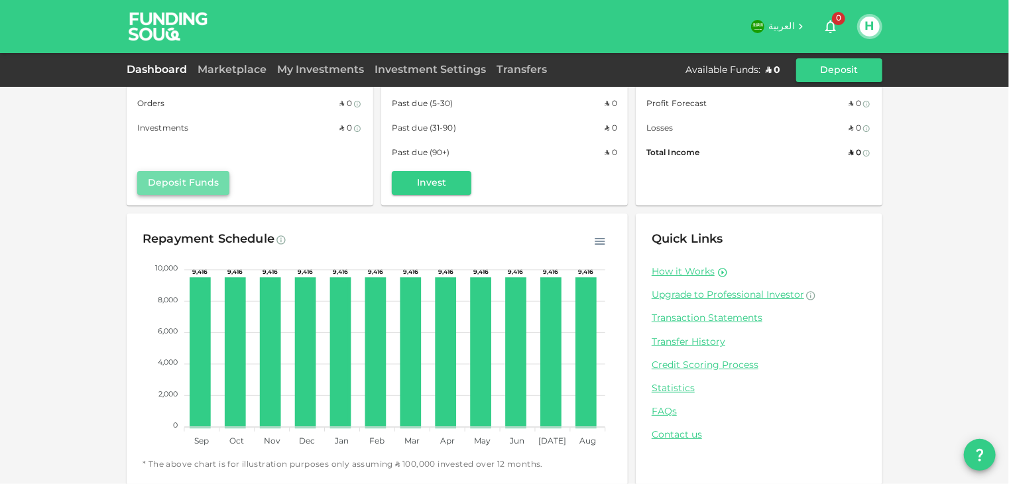
click at [202, 183] on button "Deposit Funds" at bounding box center [183, 183] width 92 height 24
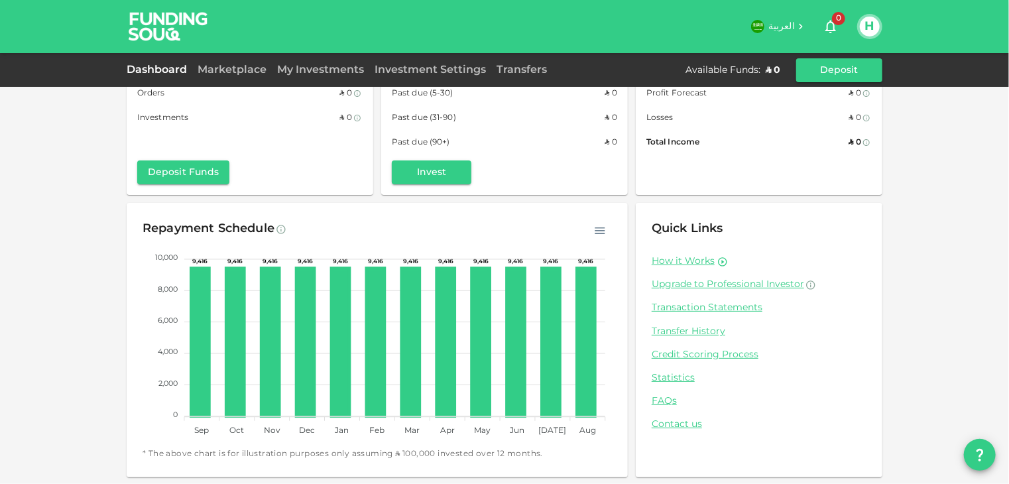
scroll to position [78, 0]
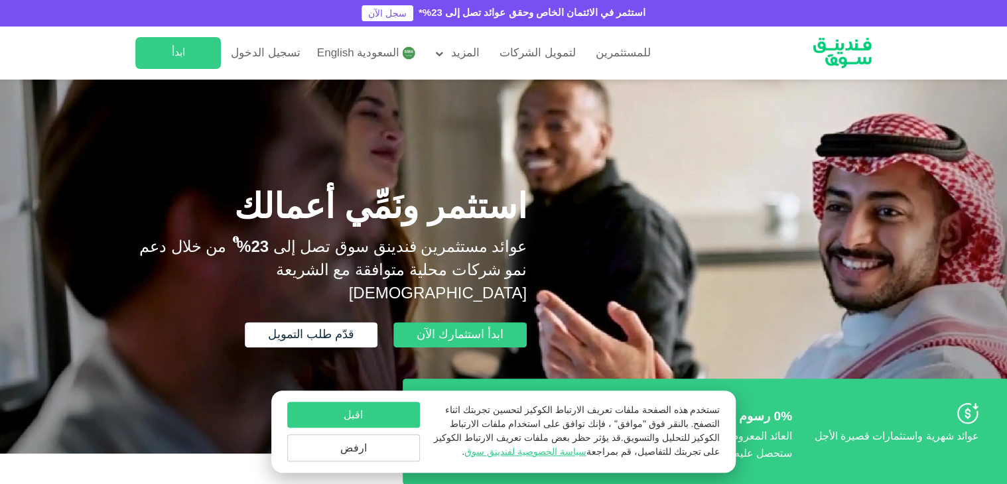
click at [332, 54] on span "السعودية English" at bounding box center [358, 53] width 83 height 15
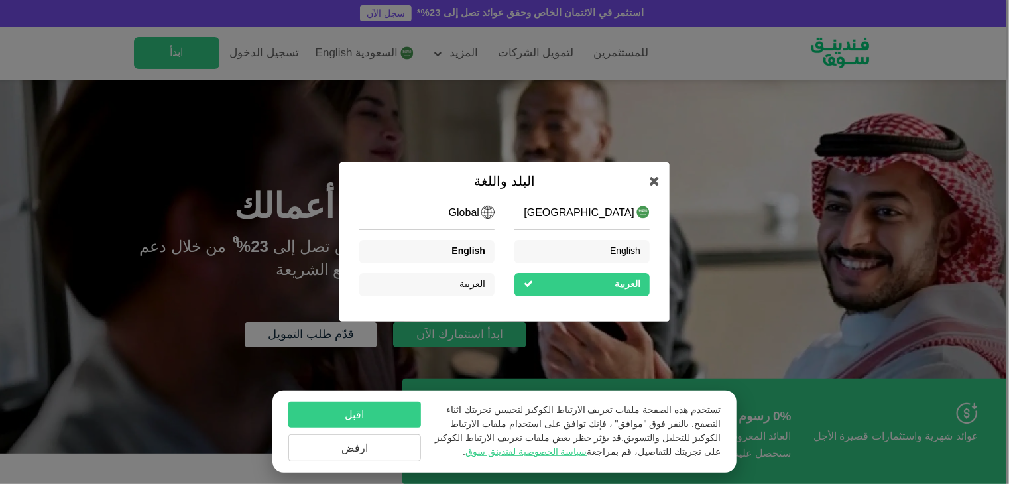
click at [475, 252] on span "English" at bounding box center [469, 251] width 34 height 9
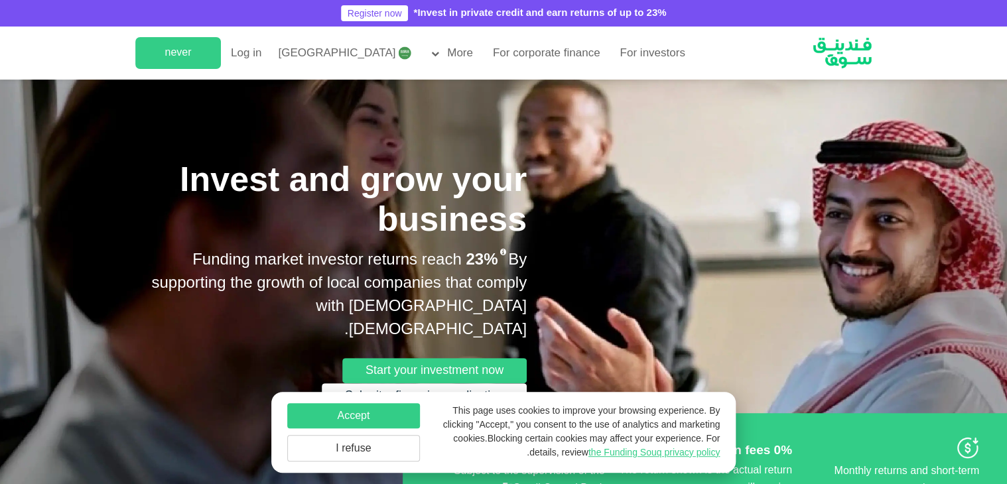
click at [324, 52] on font "[GEOGRAPHIC_DATA]" at bounding box center [336, 53] width 117 height 11
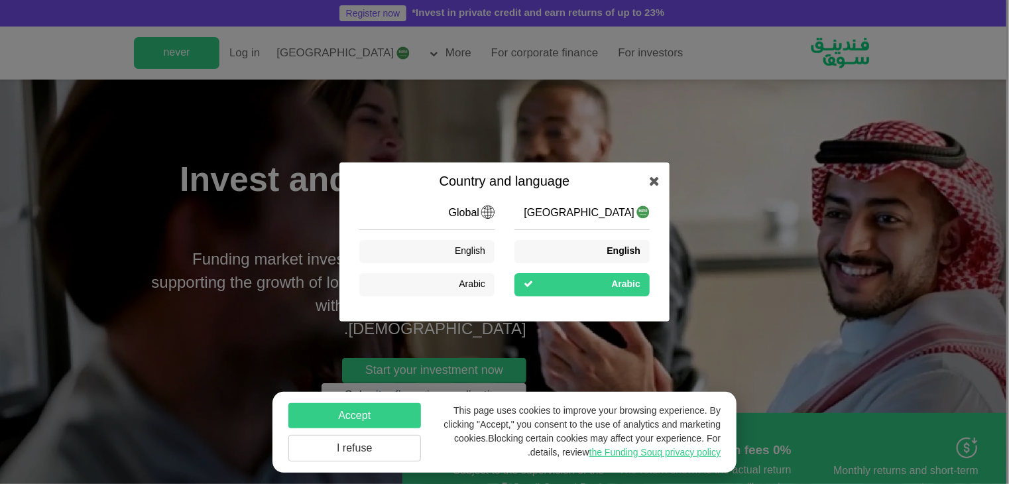
click at [624, 253] on font "English" at bounding box center [624, 251] width 34 height 9
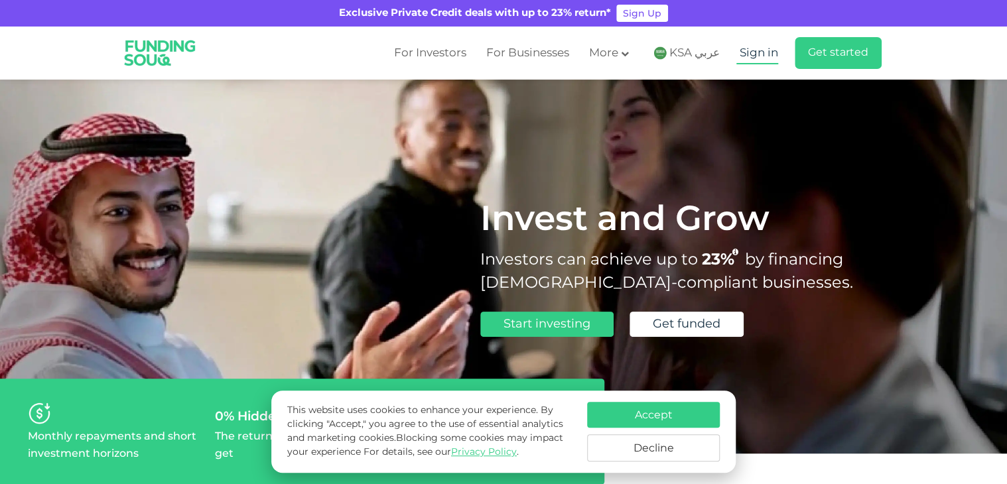
click at [757, 53] on span "Sign in" at bounding box center [758, 53] width 38 height 11
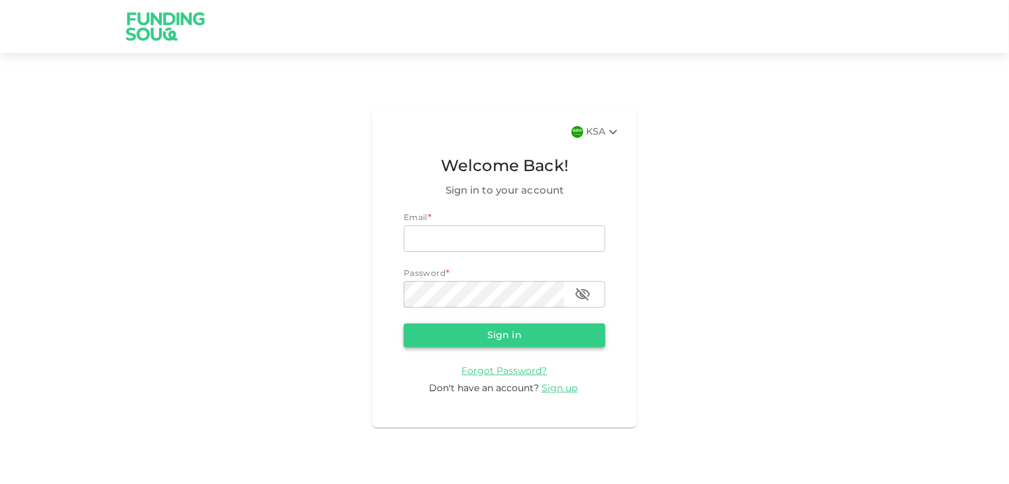
type input "[EMAIL_ADDRESS][DOMAIN_NAME]"
click at [482, 338] on button "Sign in" at bounding box center [505, 336] width 202 height 24
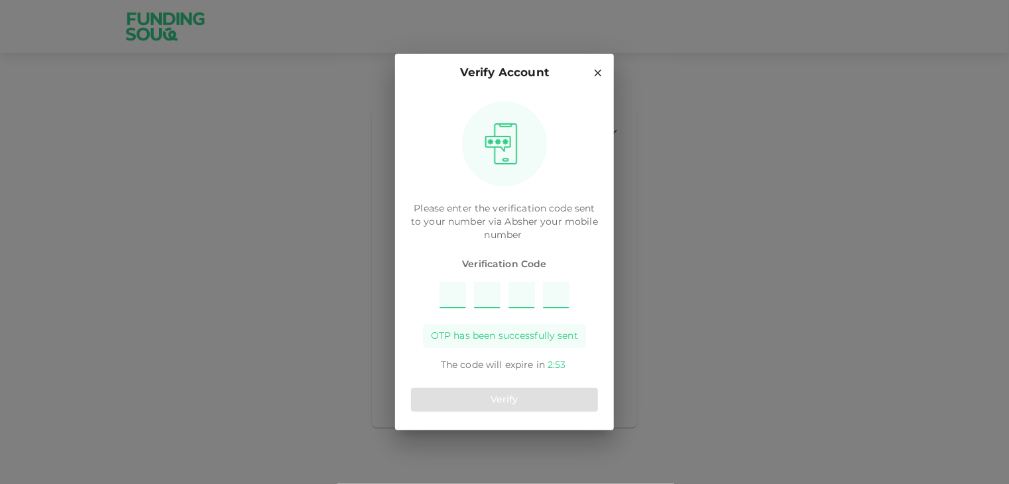
type input "2"
type input "3"
type input "7"
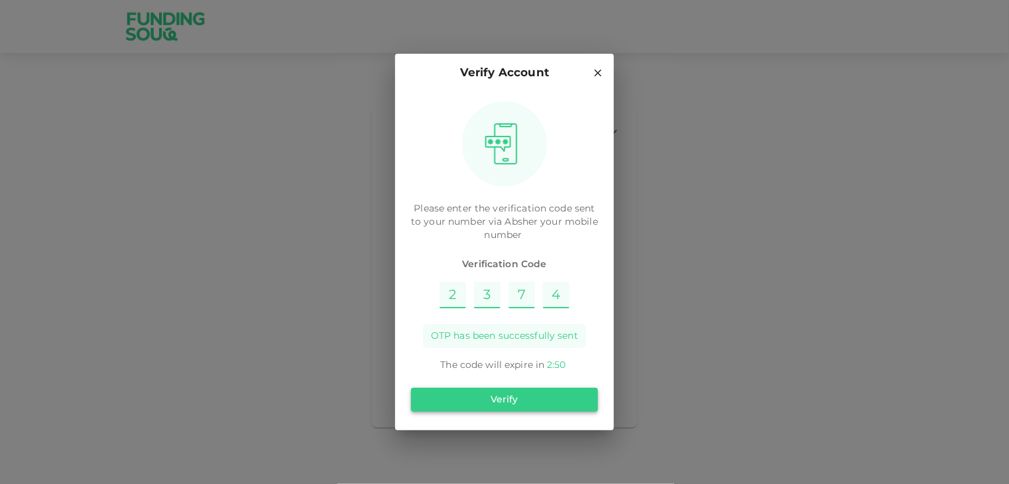
type input "4"
click at [505, 399] on button "Verify" at bounding box center [504, 400] width 187 height 24
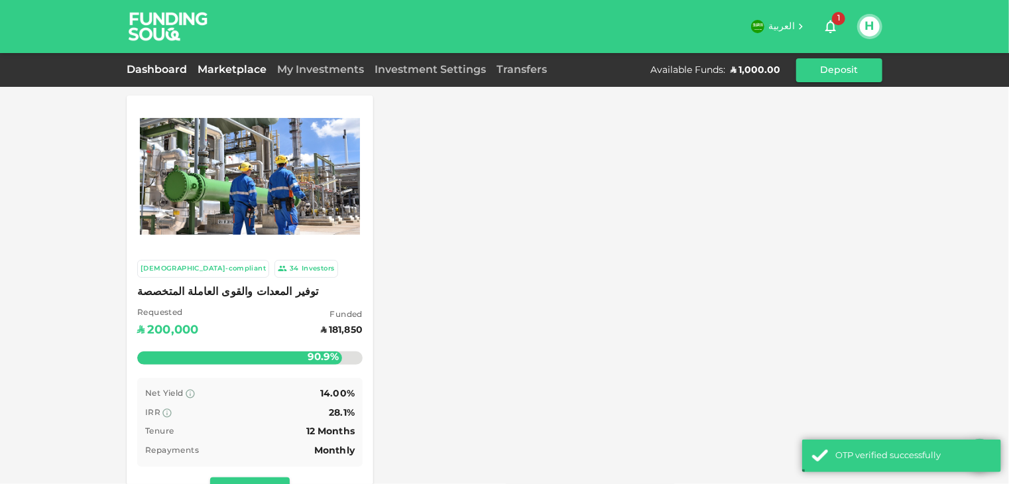
click at [162, 70] on link "Dashboard" at bounding box center [160, 70] width 66 height 10
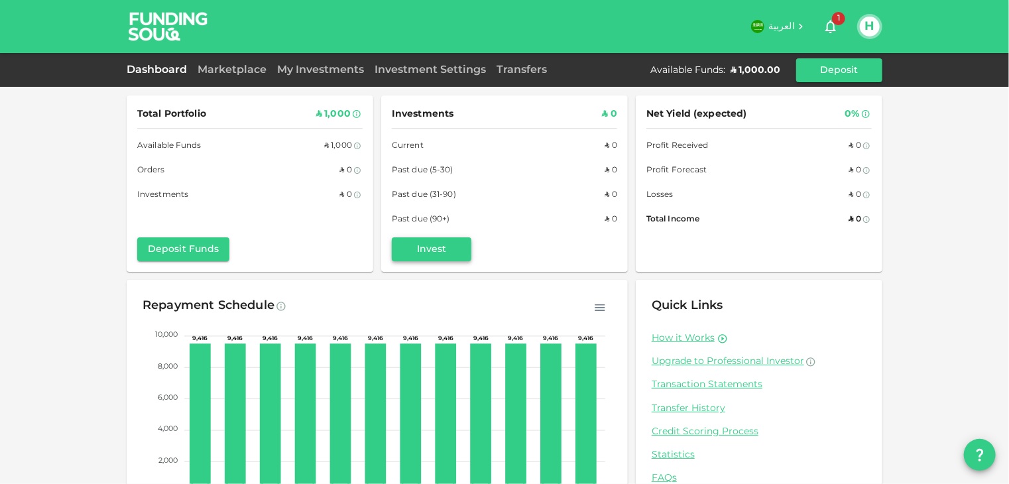
click at [432, 246] on button "Invest" at bounding box center [432, 249] width 80 height 24
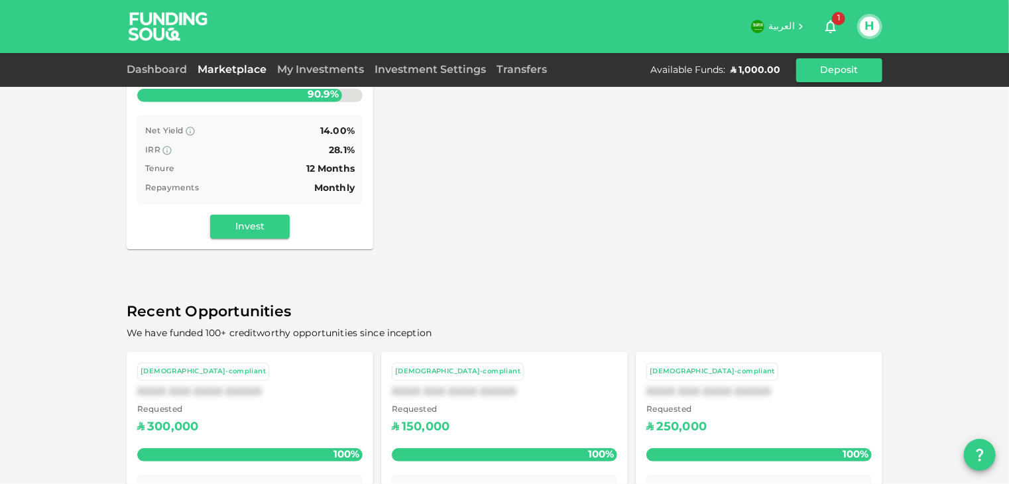
scroll to position [265, 0]
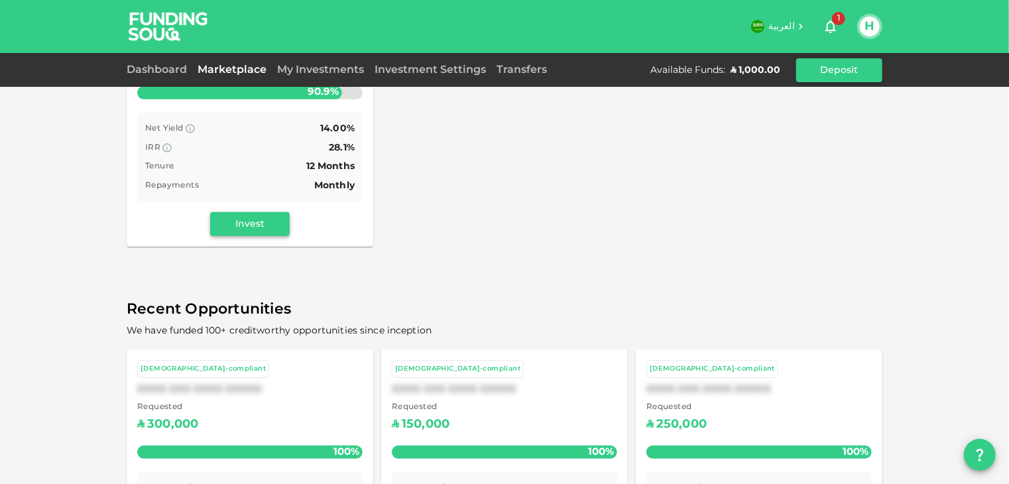
click at [265, 226] on button "Invest" at bounding box center [250, 224] width 80 height 24
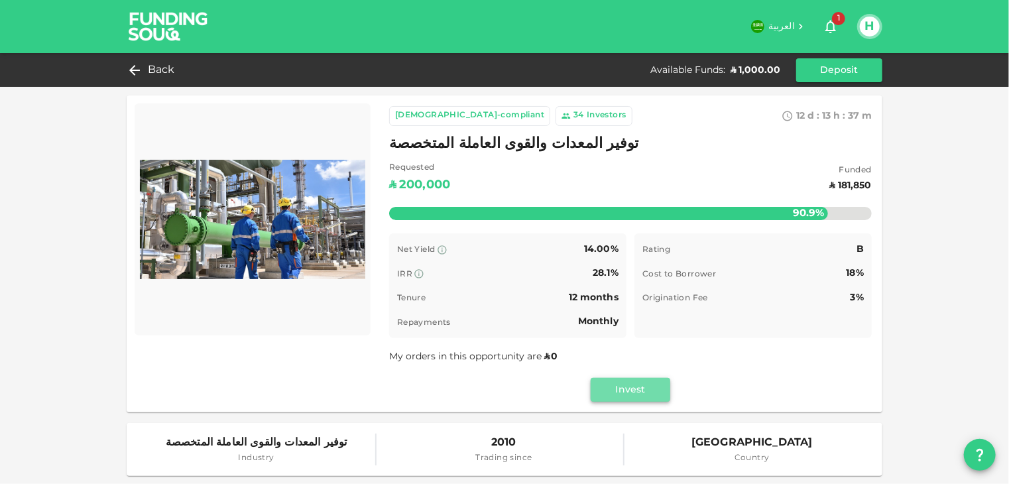
click at [643, 391] on button "Invest" at bounding box center [631, 390] width 80 height 24
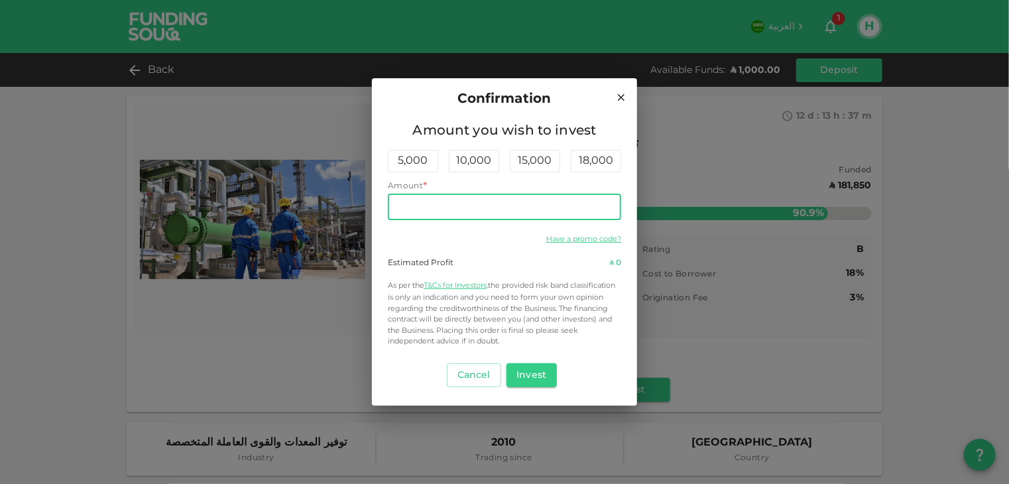
click at [413, 210] on input "Amount" at bounding box center [504, 207] width 233 height 27
type input "500"
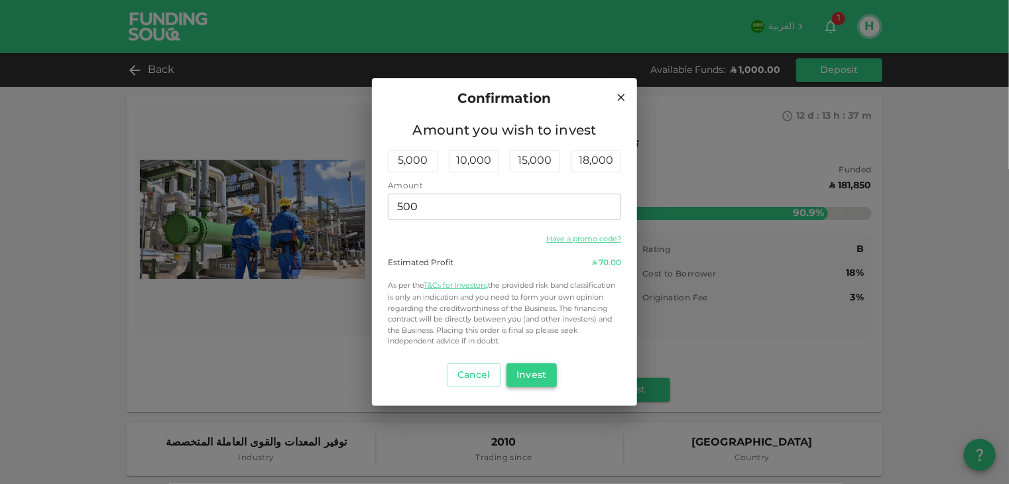
click at [537, 375] on button "Invest" at bounding box center [532, 375] width 51 height 24
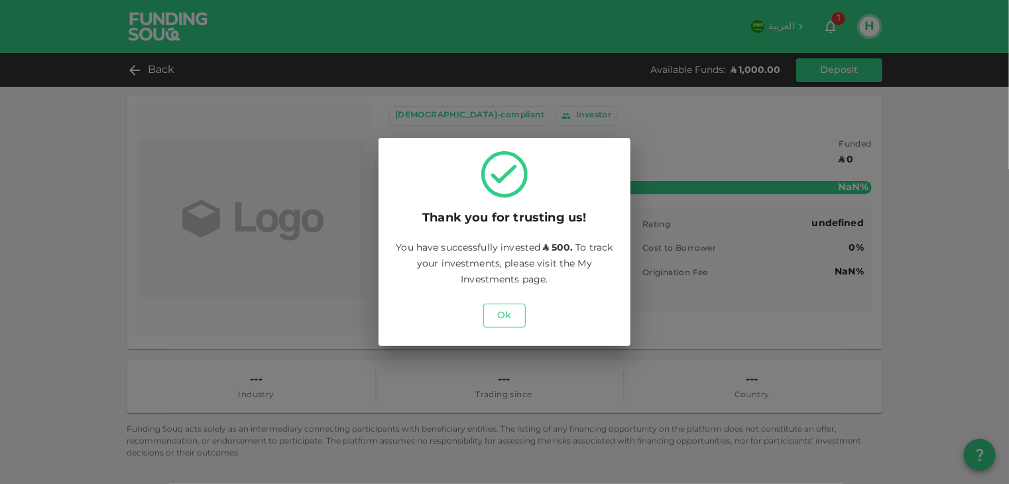
click at [508, 316] on button "Ok" at bounding box center [504, 316] width 42 height 24
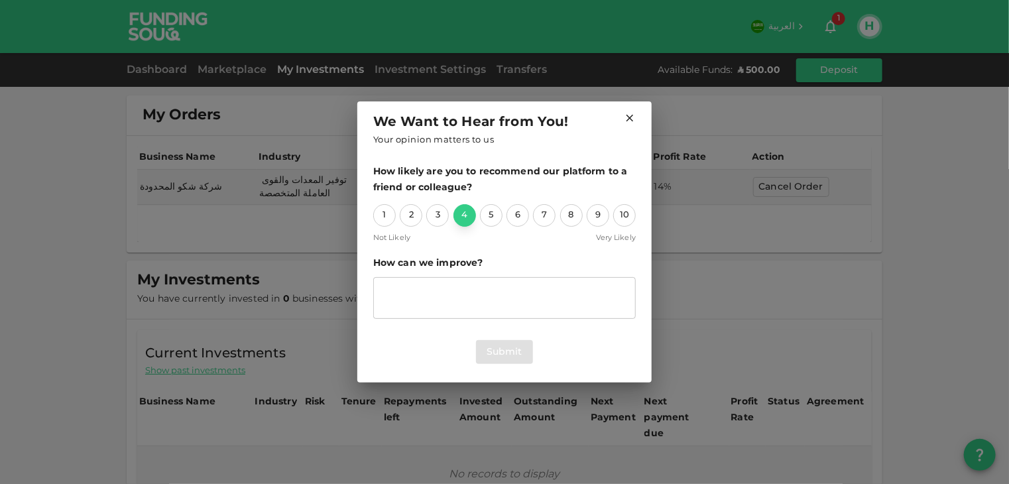
click at [469, 216] on div "4" at bounding box center [465, 215] width 23 height 23
click at [593, 215] on div "9" at bounding box center [598, 215] width 23 height 23
click at [469, 214] on div "4" at bounding box center [465, 215] width 23 height 23
click at [511, 353] on button "Submit" at bounding box center [504, 352] width 57 height 24
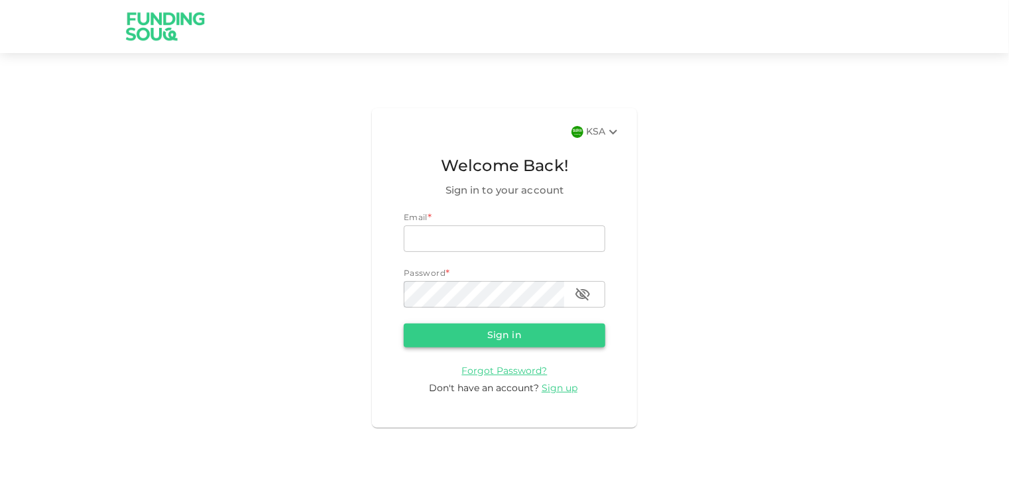
type input "[EMAIL_ADDRESS][DOMAIN_NAME]"
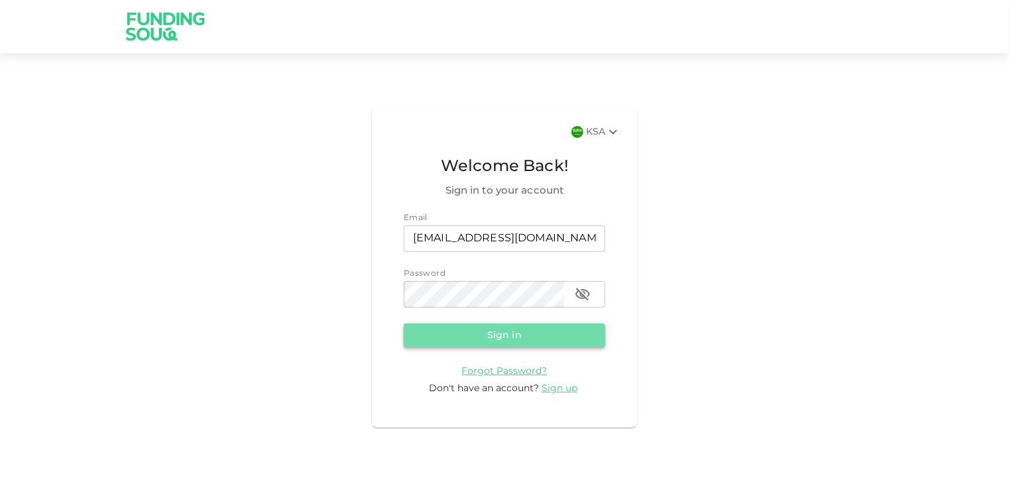
click at [528, 330] on button "Sign in" at bounding box center [505, 336] width 202 height 24
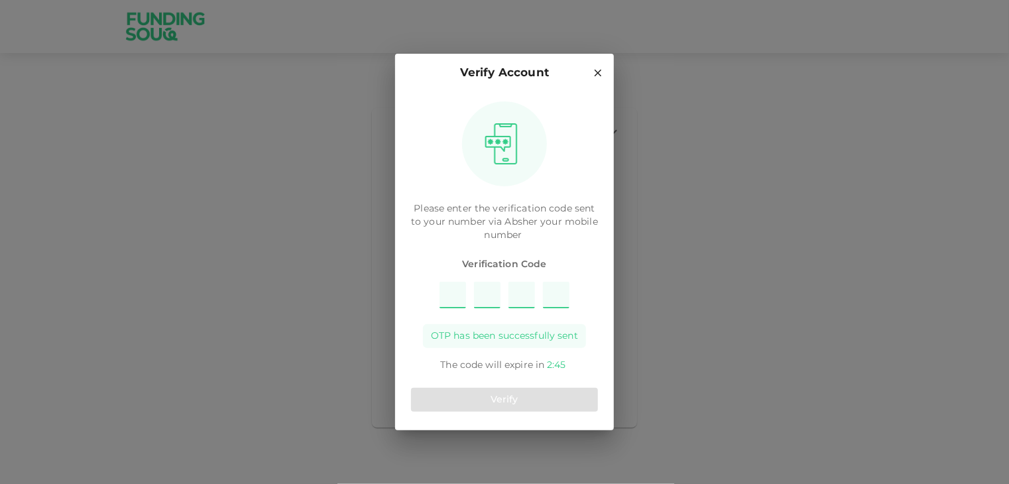
type input "6"
type input "5"
type input "7"
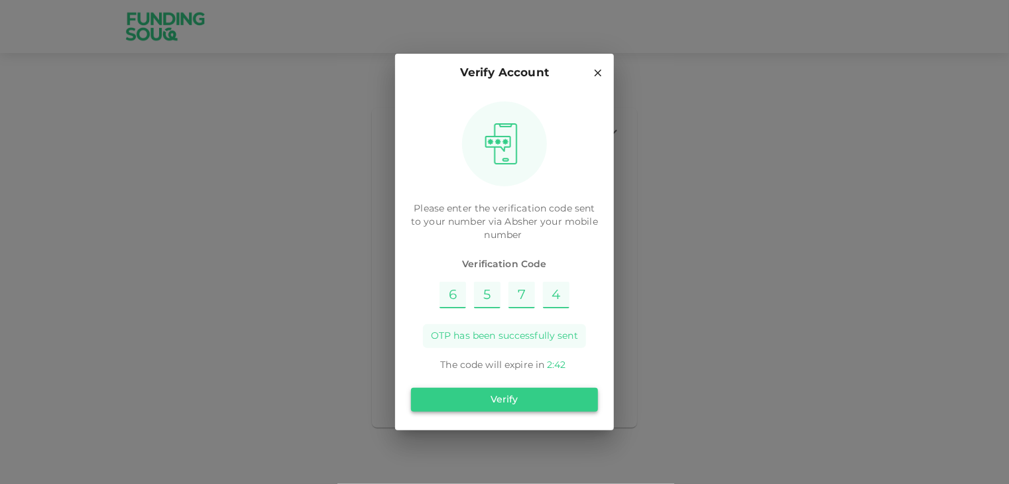
type input "4"
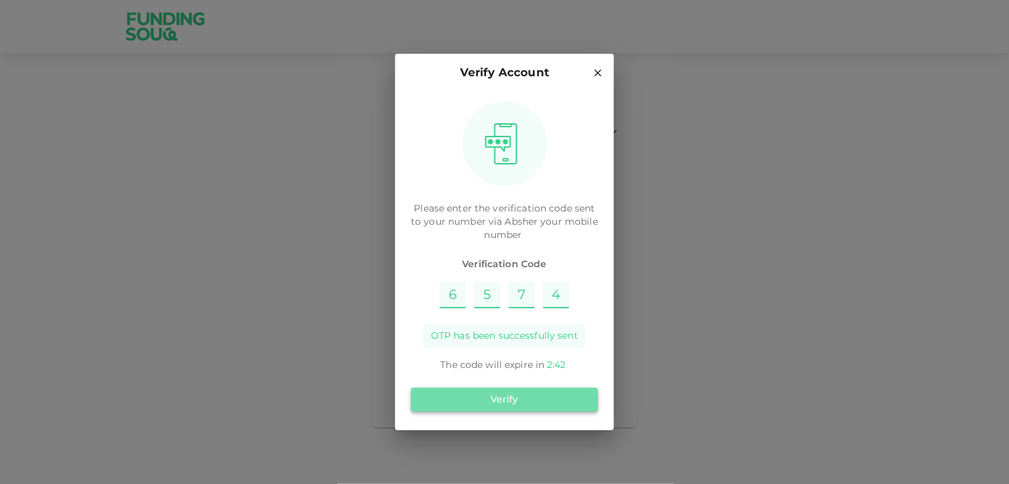
click at [523, 398] on button "Verify" at bounding box center [504, 400] width 187 height 24
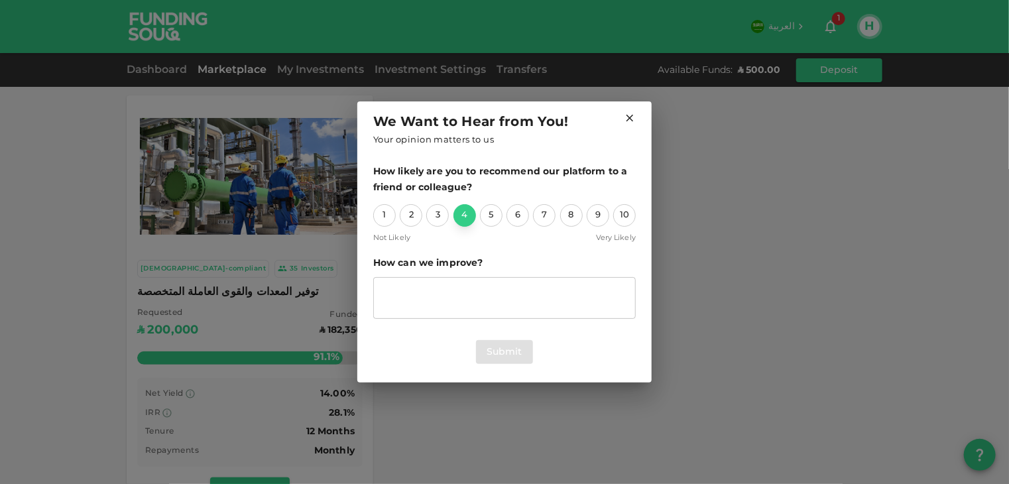
click at [465, 216] on div "4" at bounding box center [465, 215] width 23 height 23
click at [501, 356] on button "Submit" at bounding box center [504, 352] width 57 height 24
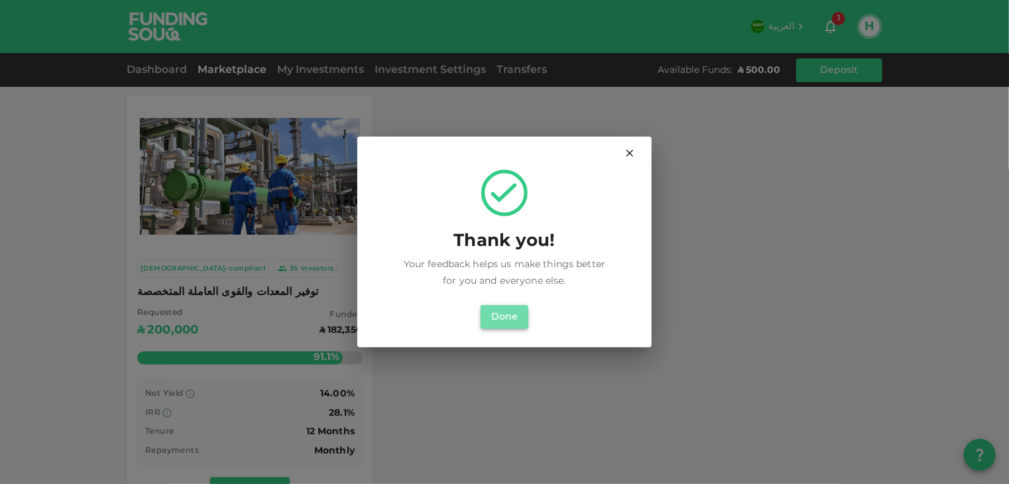
click at [513, 324] on button "Done" at bounding box center [505, 317] width 48 height 24
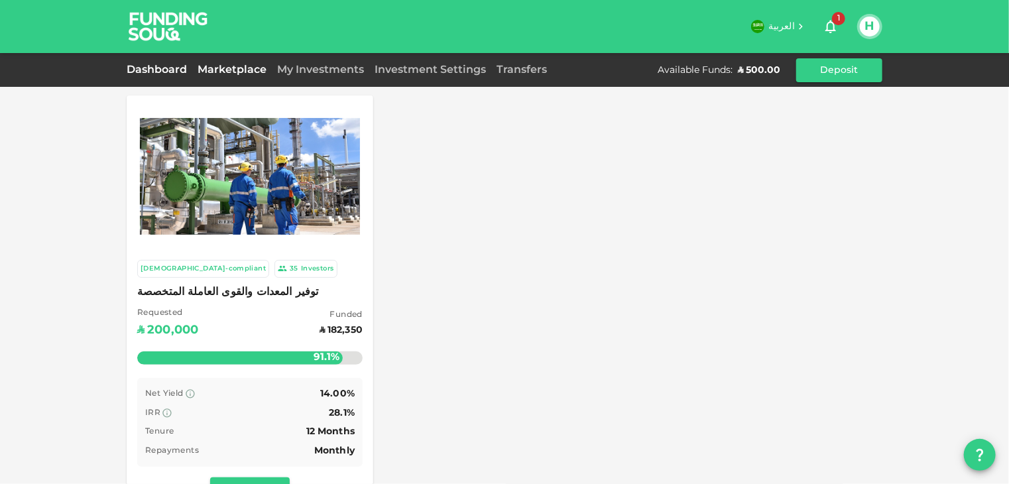
click at [145, 71] on link "Dashboard" at bounding box center [160, 70] width 66 height 10
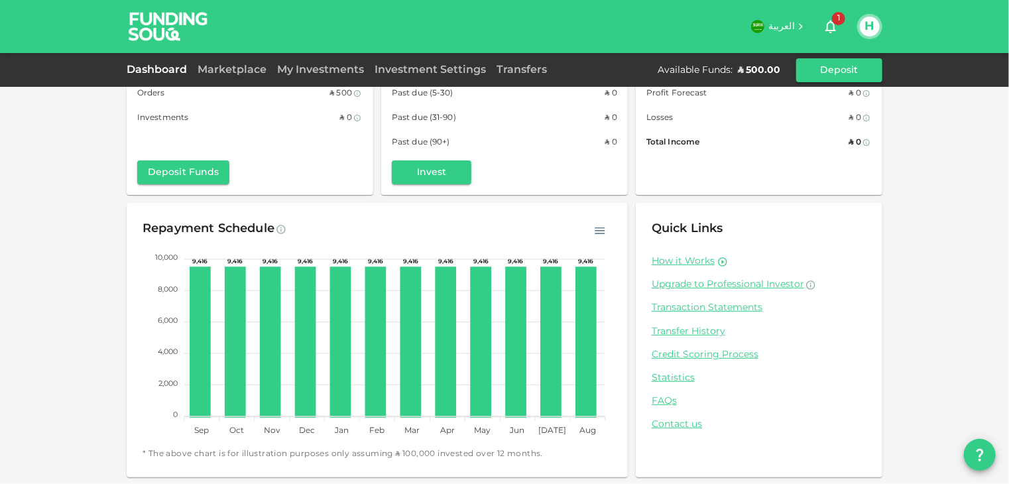
scroll to position [78, 0]
click at [674, 261] on link "How it Works" at bounding box center [683, 261] width 63 height 13
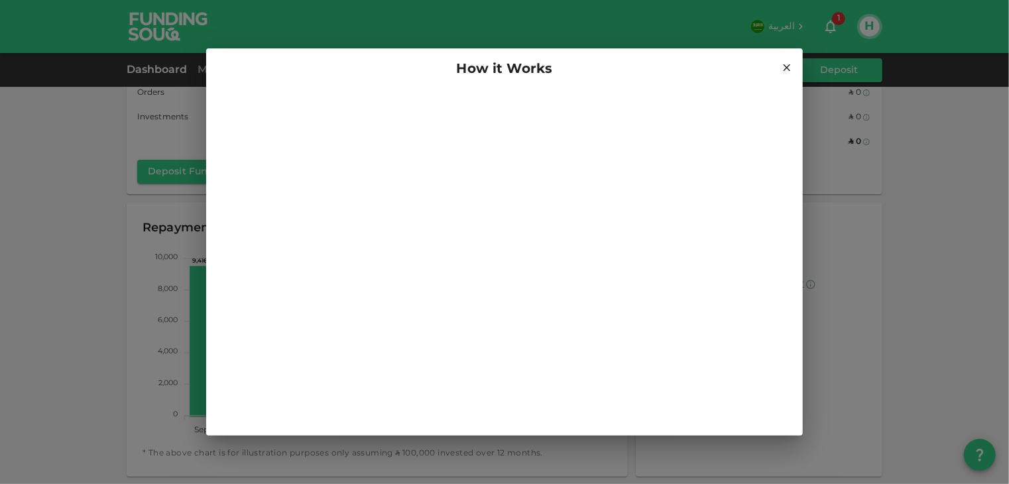
click at [784, 72] on icon at bounding box center [787, 68] width 12 height 12
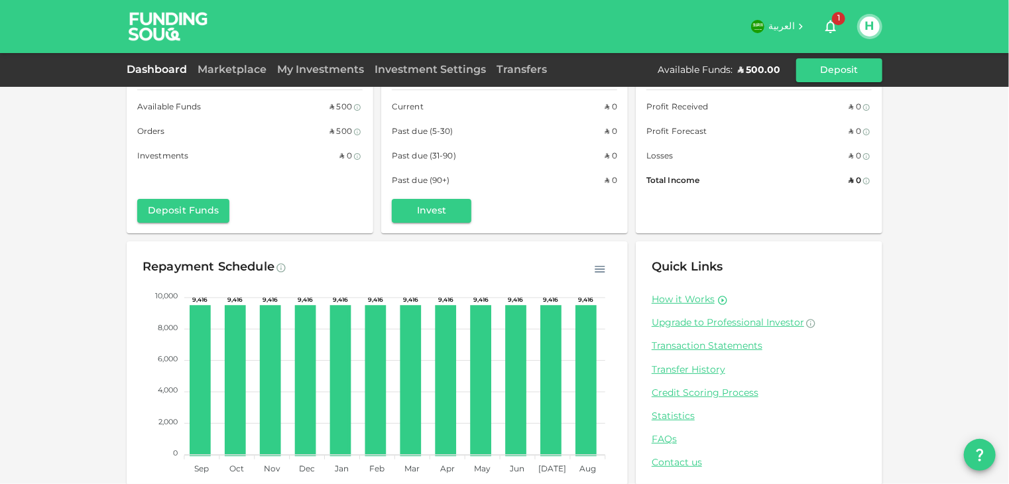
scroll to position [0, 0]
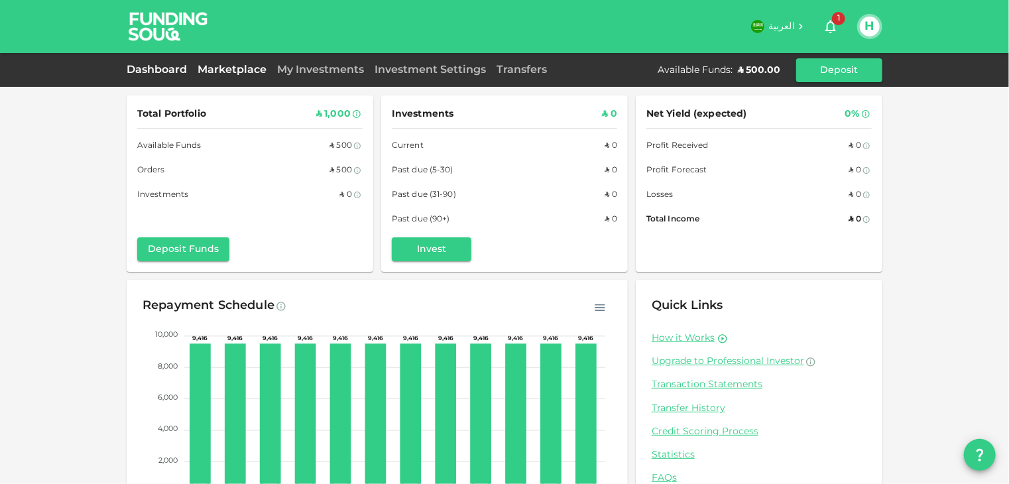
click at [245, 66] on link "Marketplace" at bounding box center [232, 70] width 80 height 10
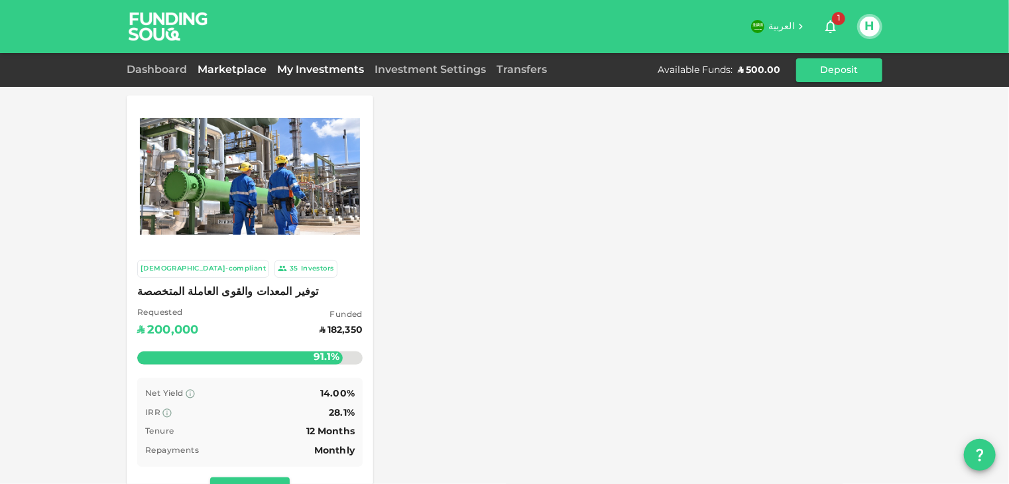
click at [320, 72] on link "My Investments" at bounding box center [320, 70] width 97 height 10
